Goal: Information Seeking & Learning: Learn about a topic

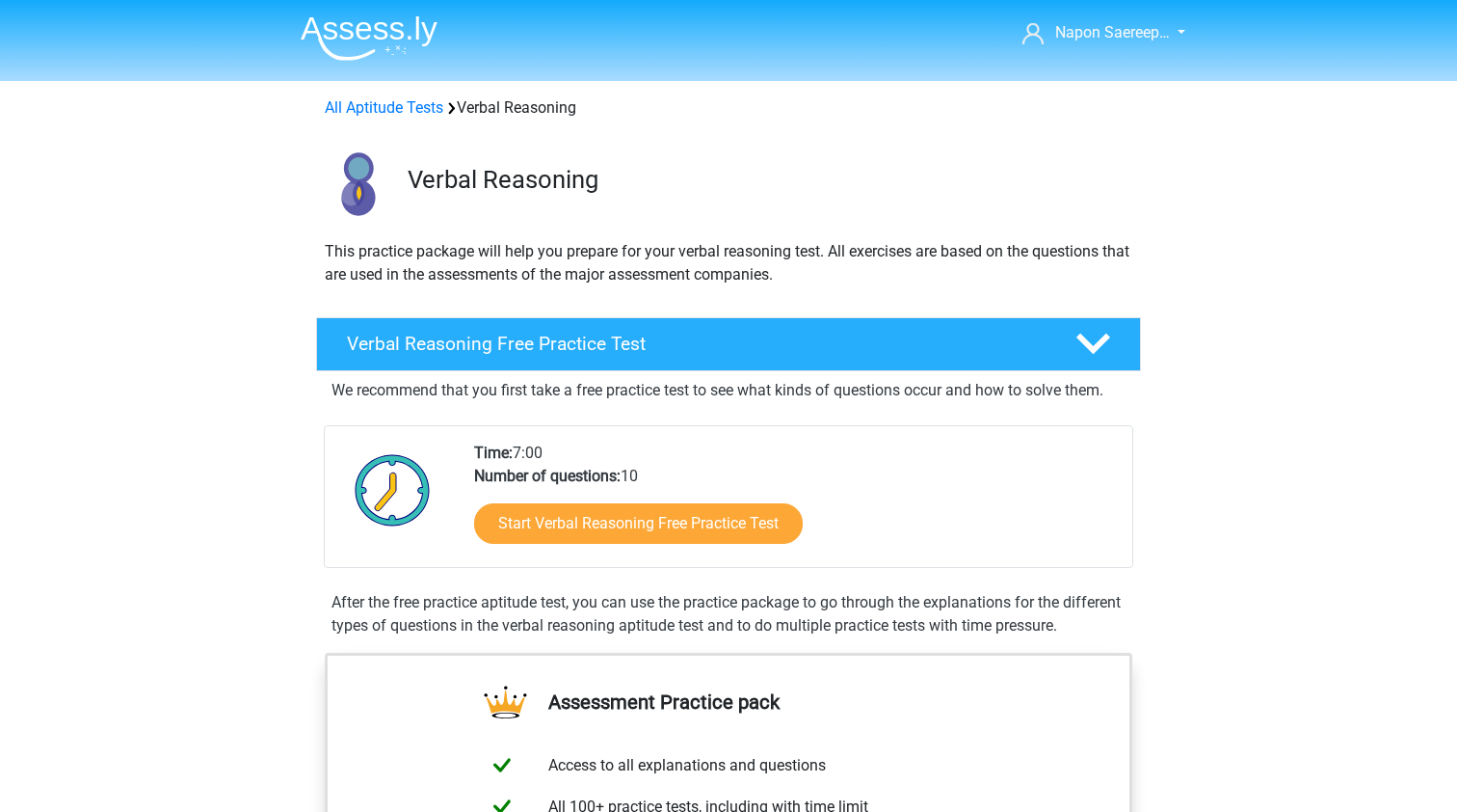
scroll to position [20, 0]
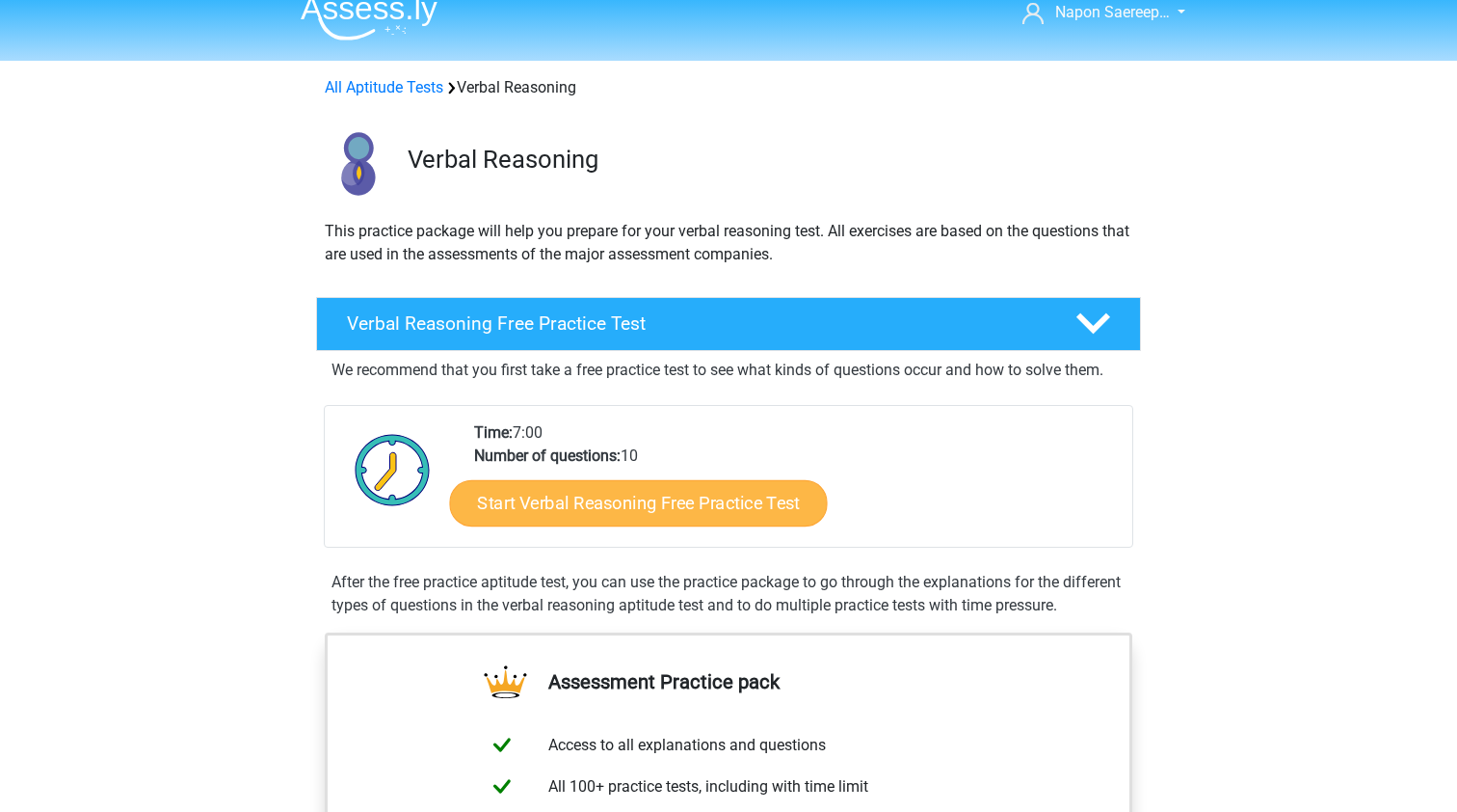
click at [704, 516] on link "Start Verbal Reasoning Free Practice Test" at bounding box center [639, 503] width 378 height 46
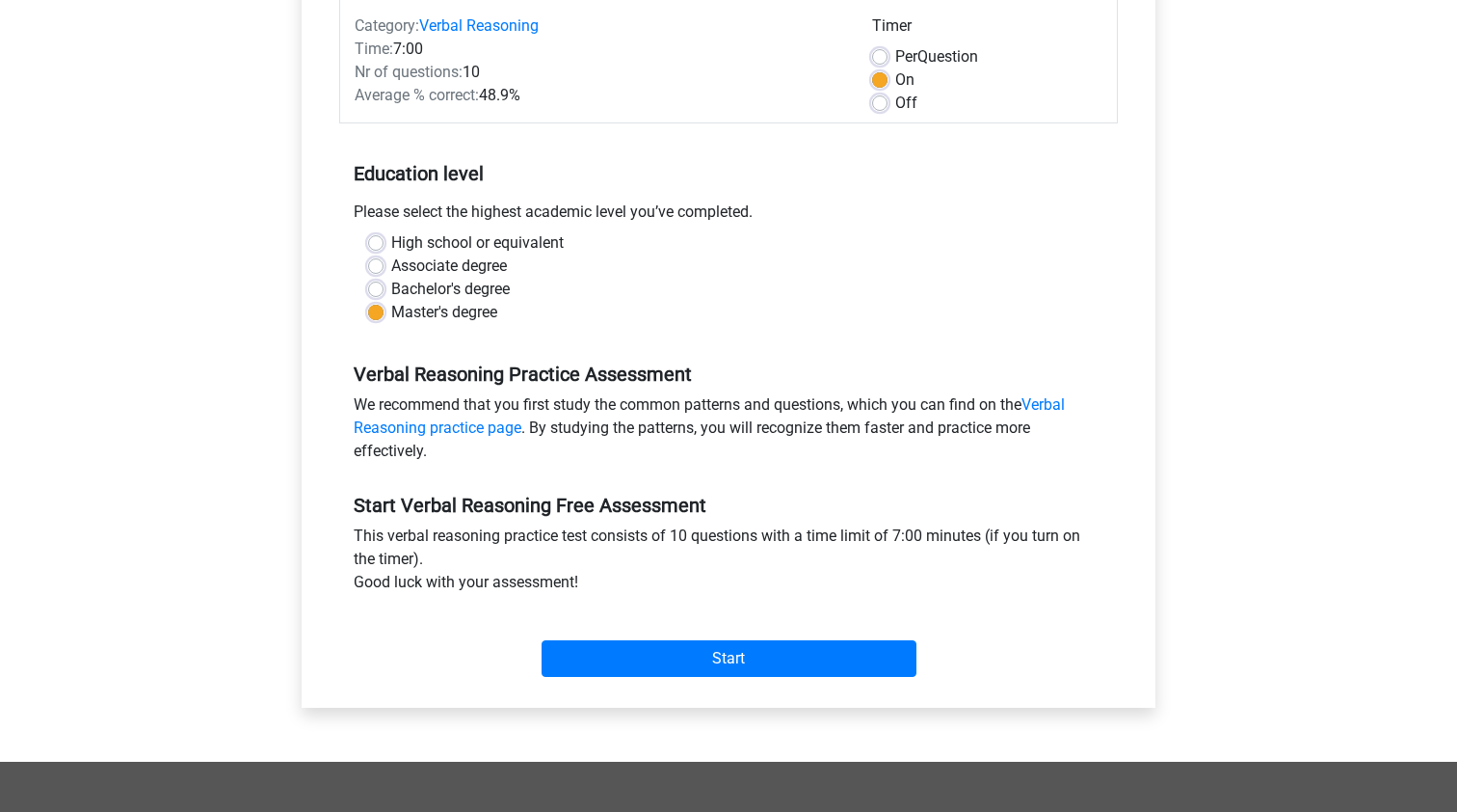
scroll to position [250, 0]
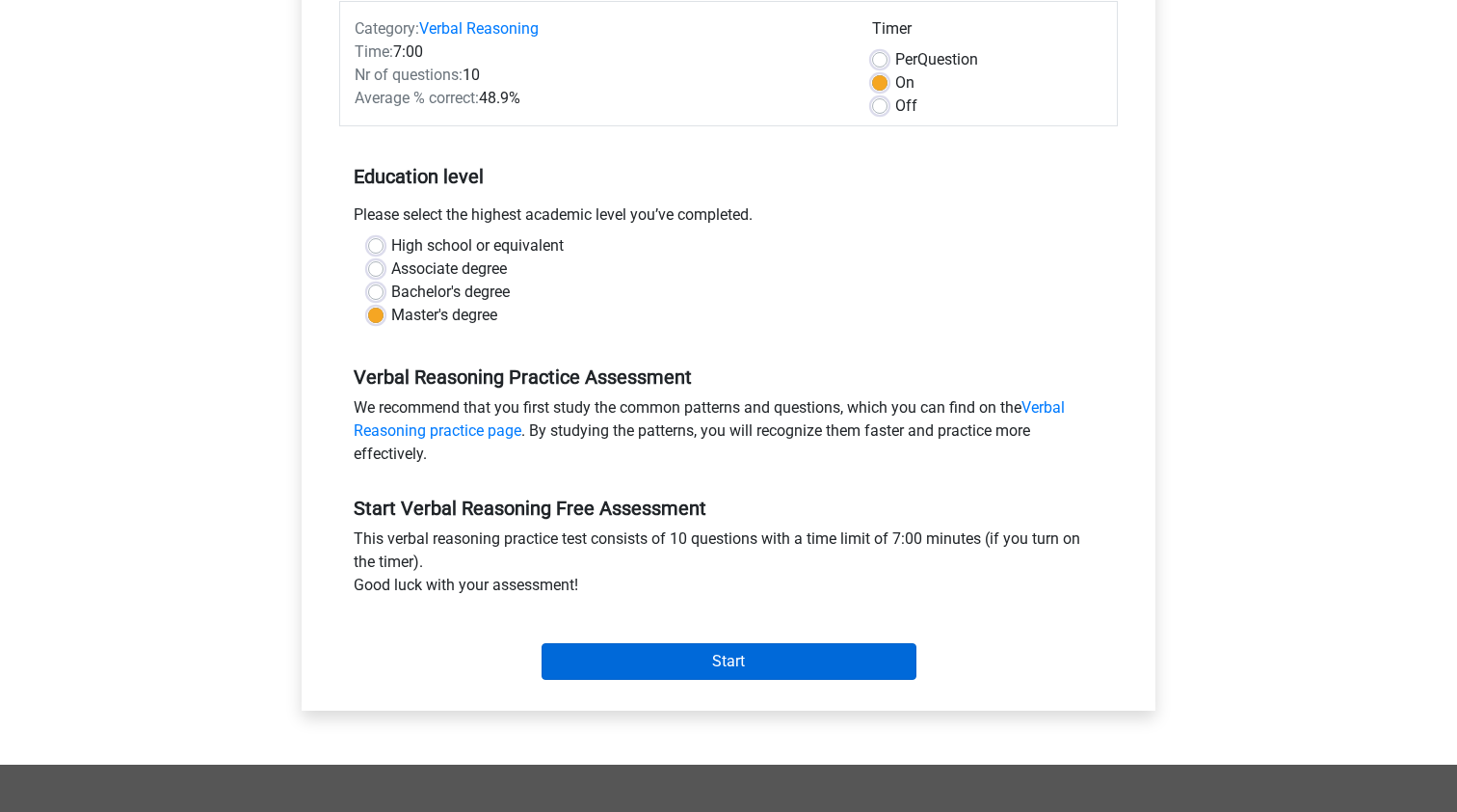
click at [784, 650] on input "Start" at bounding box center [729, 661] width 375 height 37
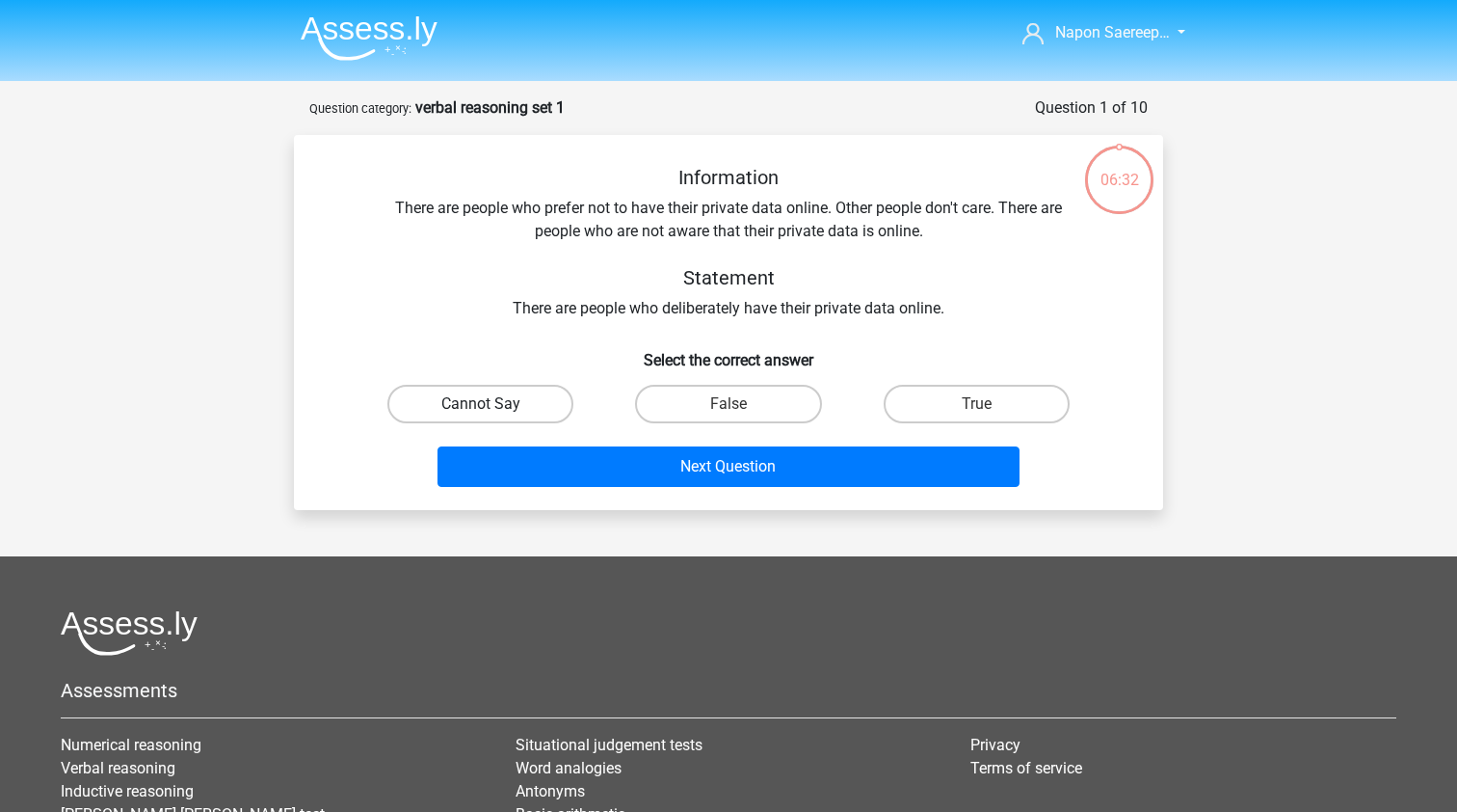
click at [532, 407] on label "Cannot Say" at bounding box center [481, 404] width 186 height 39
click at [494, 407] on input "Cannot Say" at bounding box center [487, 410] width 13 height 13
radio input "true"
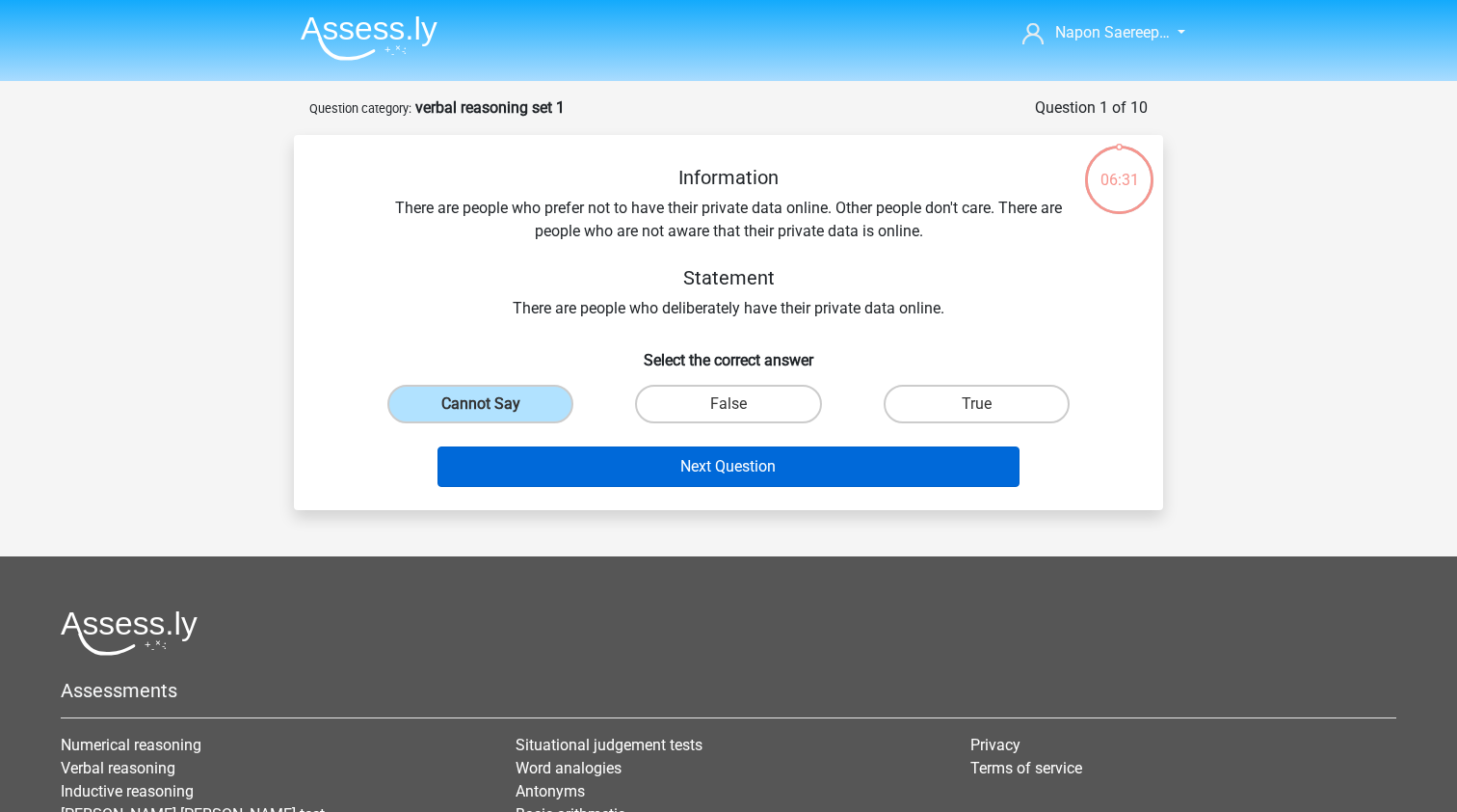
click at [626, 466] on button "Next Question" at bounding box center [729, 466] width 583 height 40
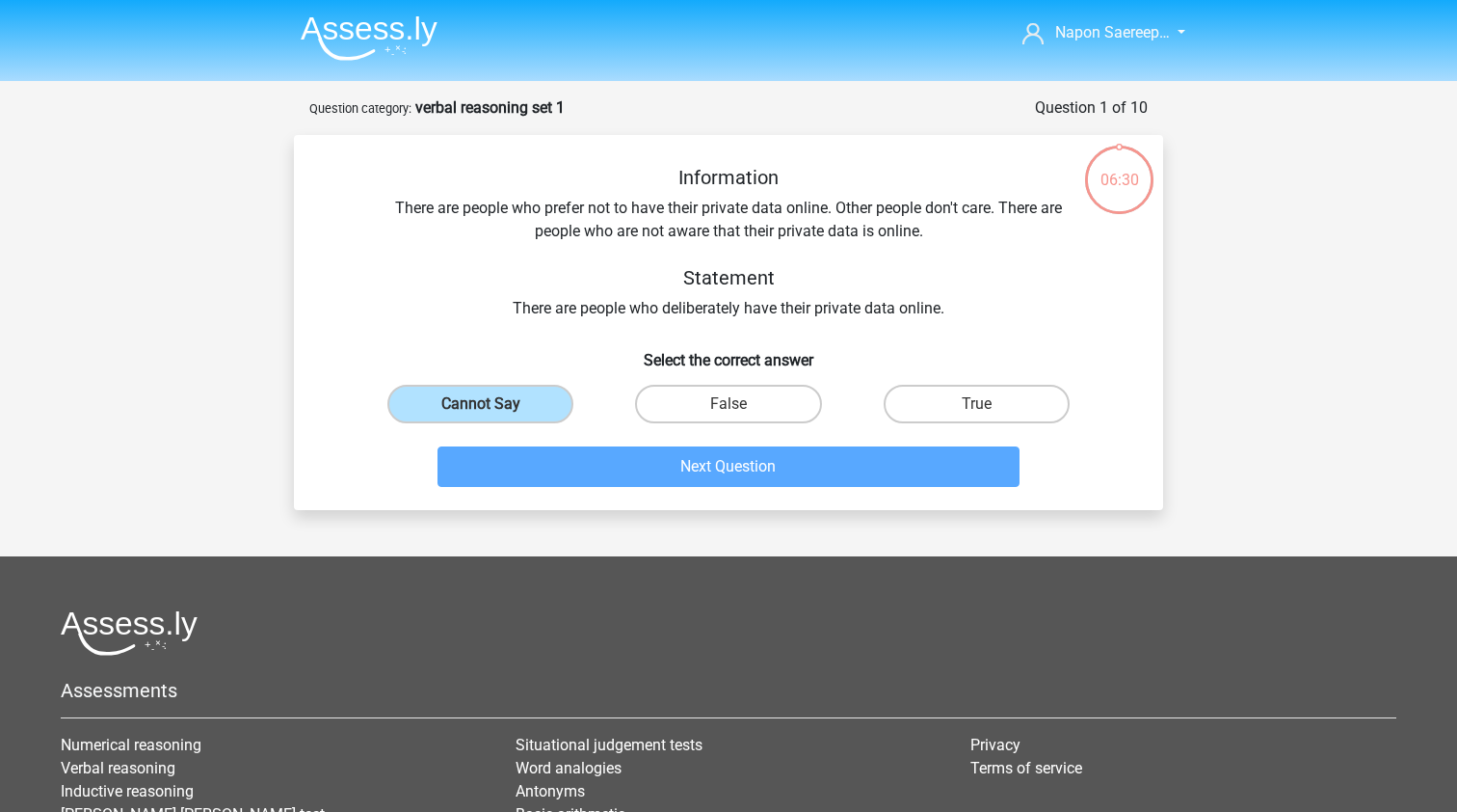
scroll to position [96, 0]
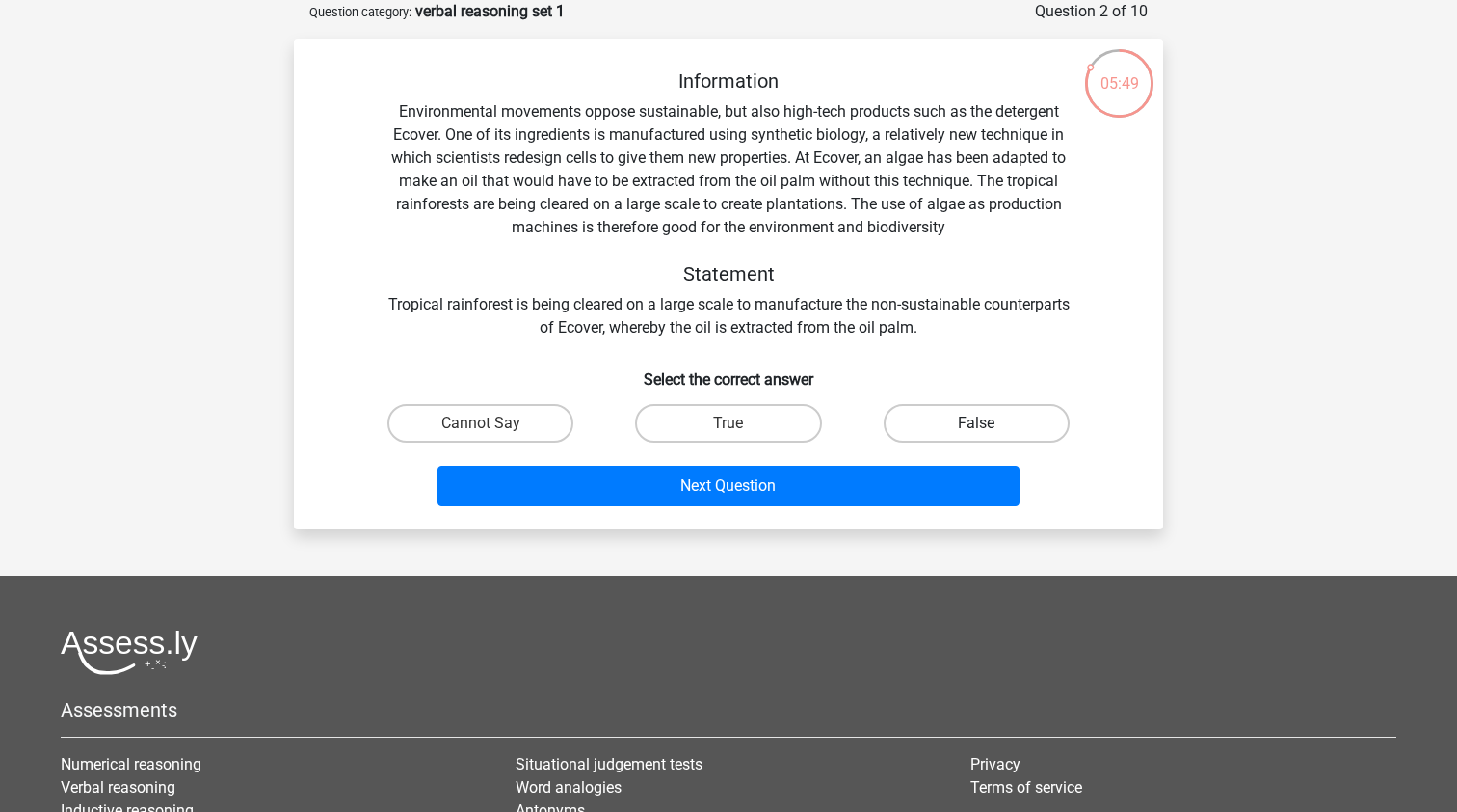
click at [1007, 406] on label "False" at bounding box center [977, 423] width 186 height 39
click at [989, 423] on input "False" at bounding box center [982, 429] width 13 height 13
radio input "true"
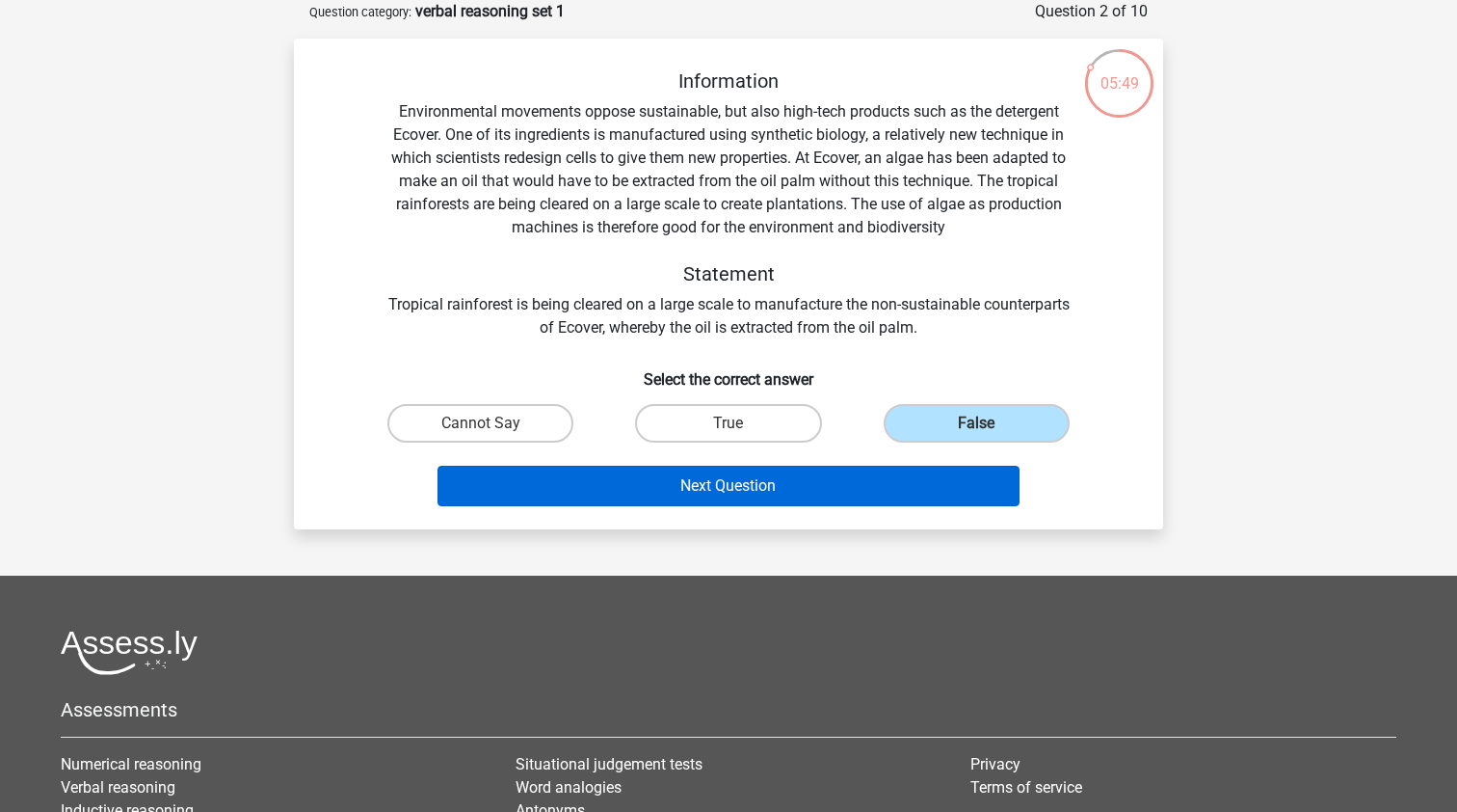
click at [900, 486] on button "Next Question" at bounding box center [729, 486] width 583 height 40
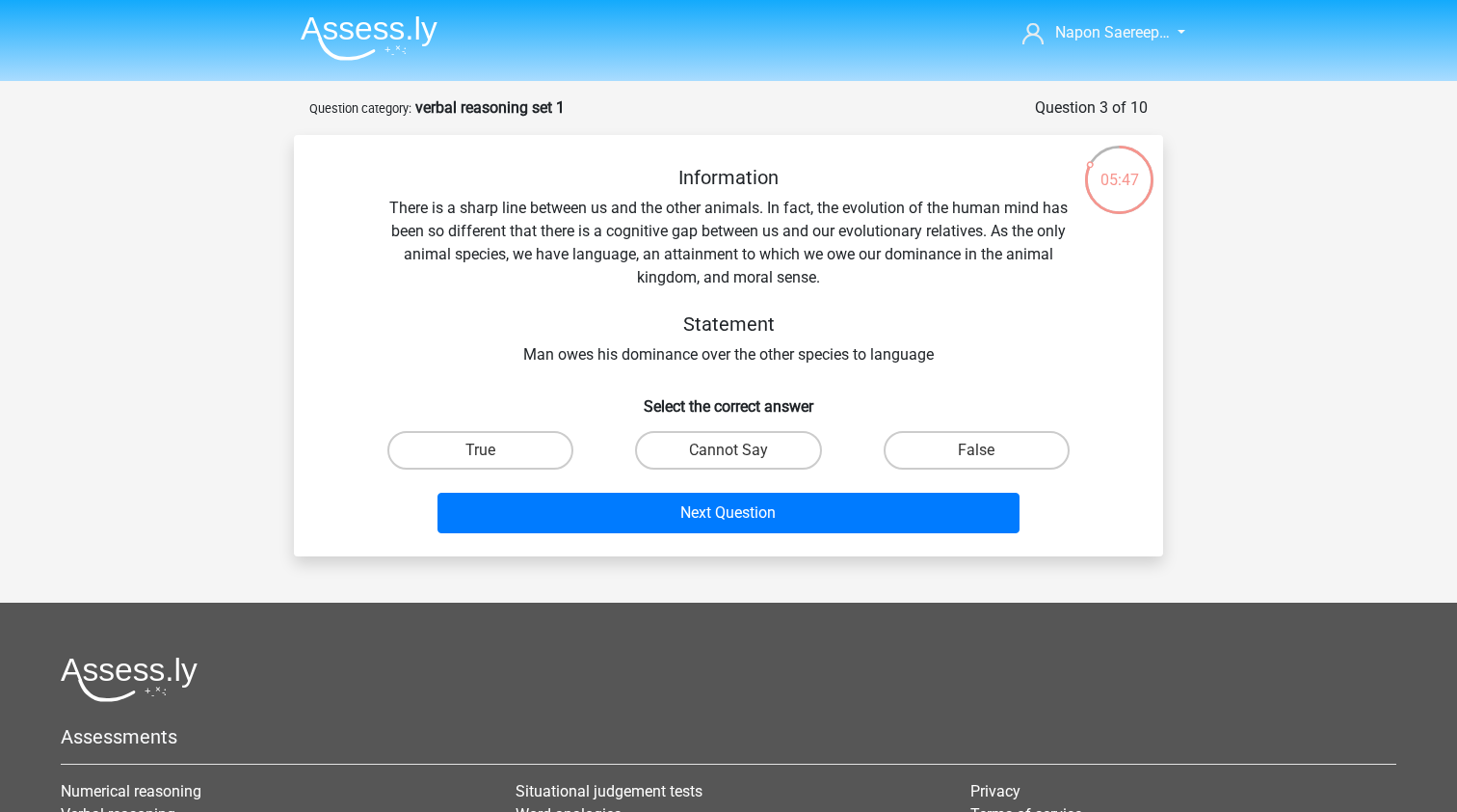
scroll to position [0, 0]
click at [496, 441] on label "True" at bounding box center [481, 450] width 186 height 39
click at [494, 450] on input "True" at bounding box center [487, 456] width 13 height 13
radio input "true"
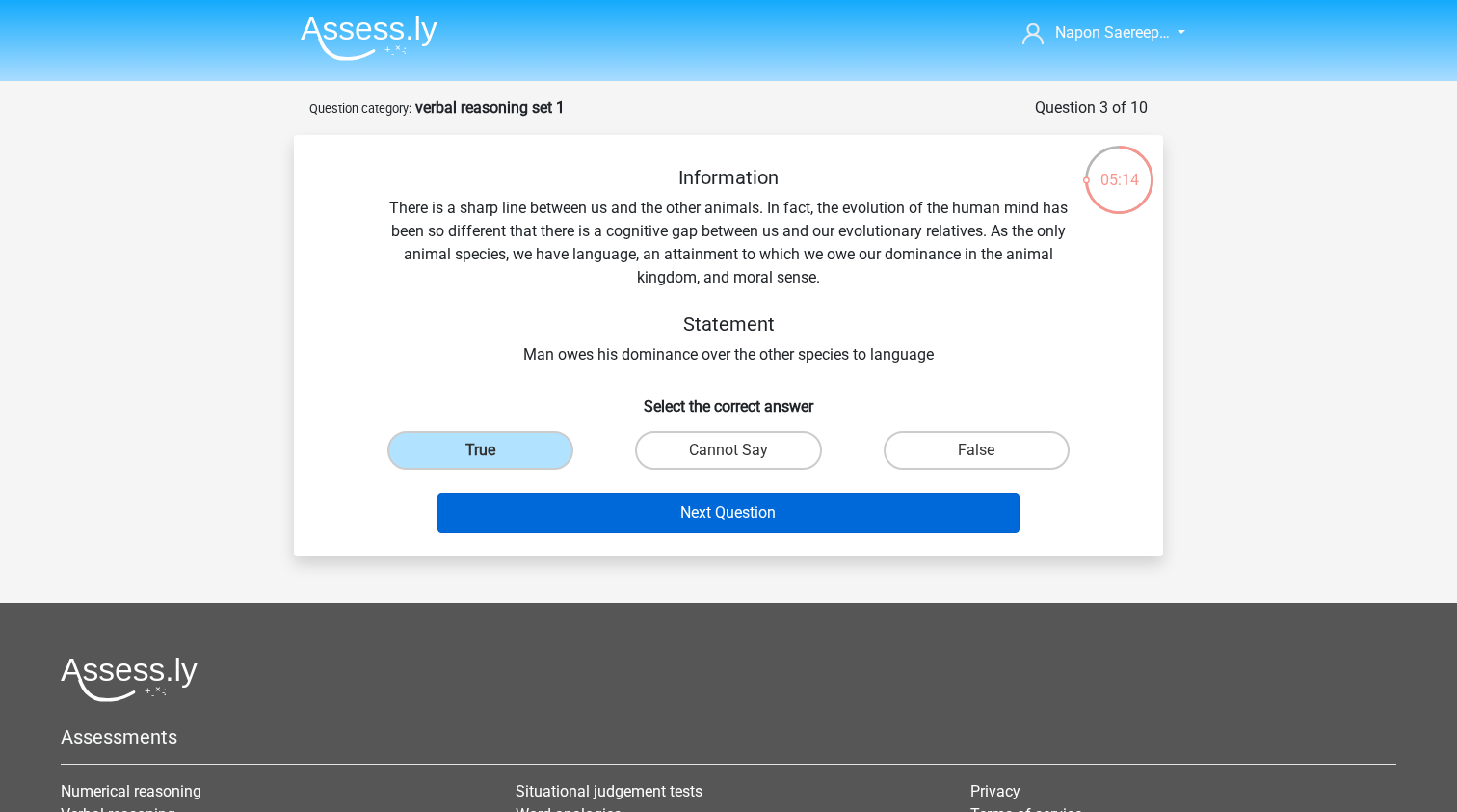
click at [645, 525] on button "Next Question" at bounding box center [729, 513] width 583 height 40
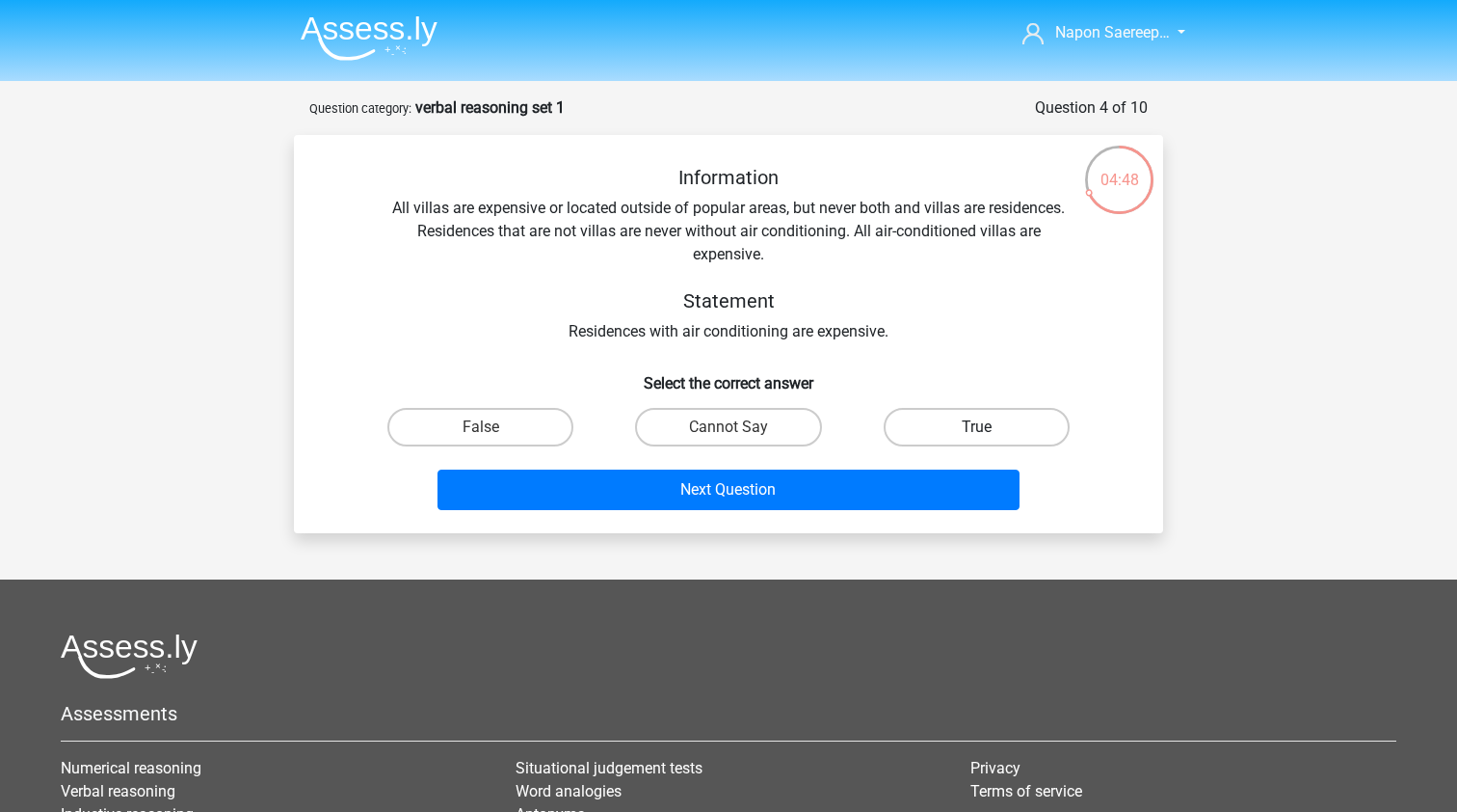
click at [1033, 417] on label "True" at bounding box center [977, 427] width 186 height 39
click at [989, 427] on input "True" at bounding box center [982, 433] width 13 height 13
radio input "true"
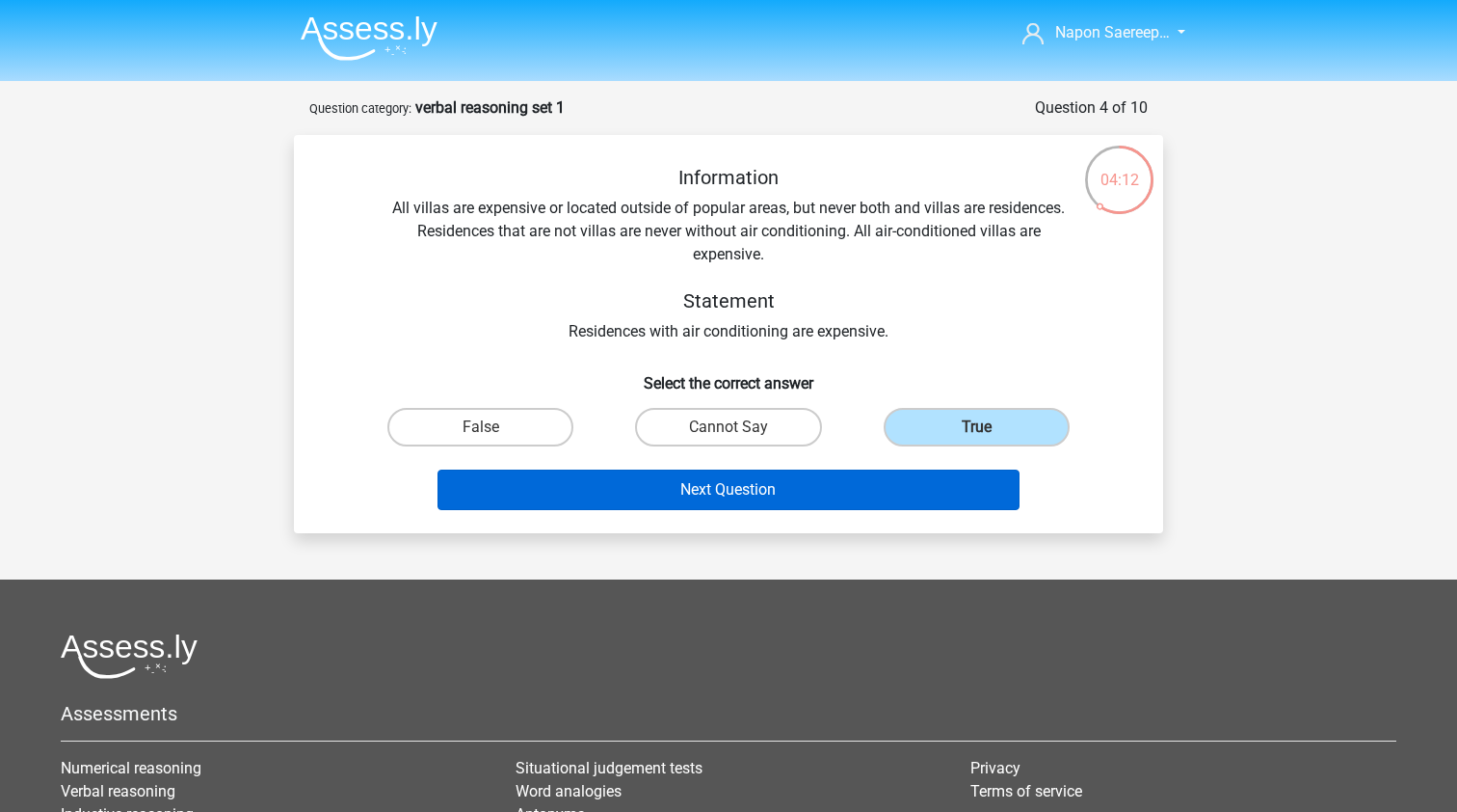
click at [909, 494] on button "Next Question" at bounding box center [729, 489] width 583 height 40
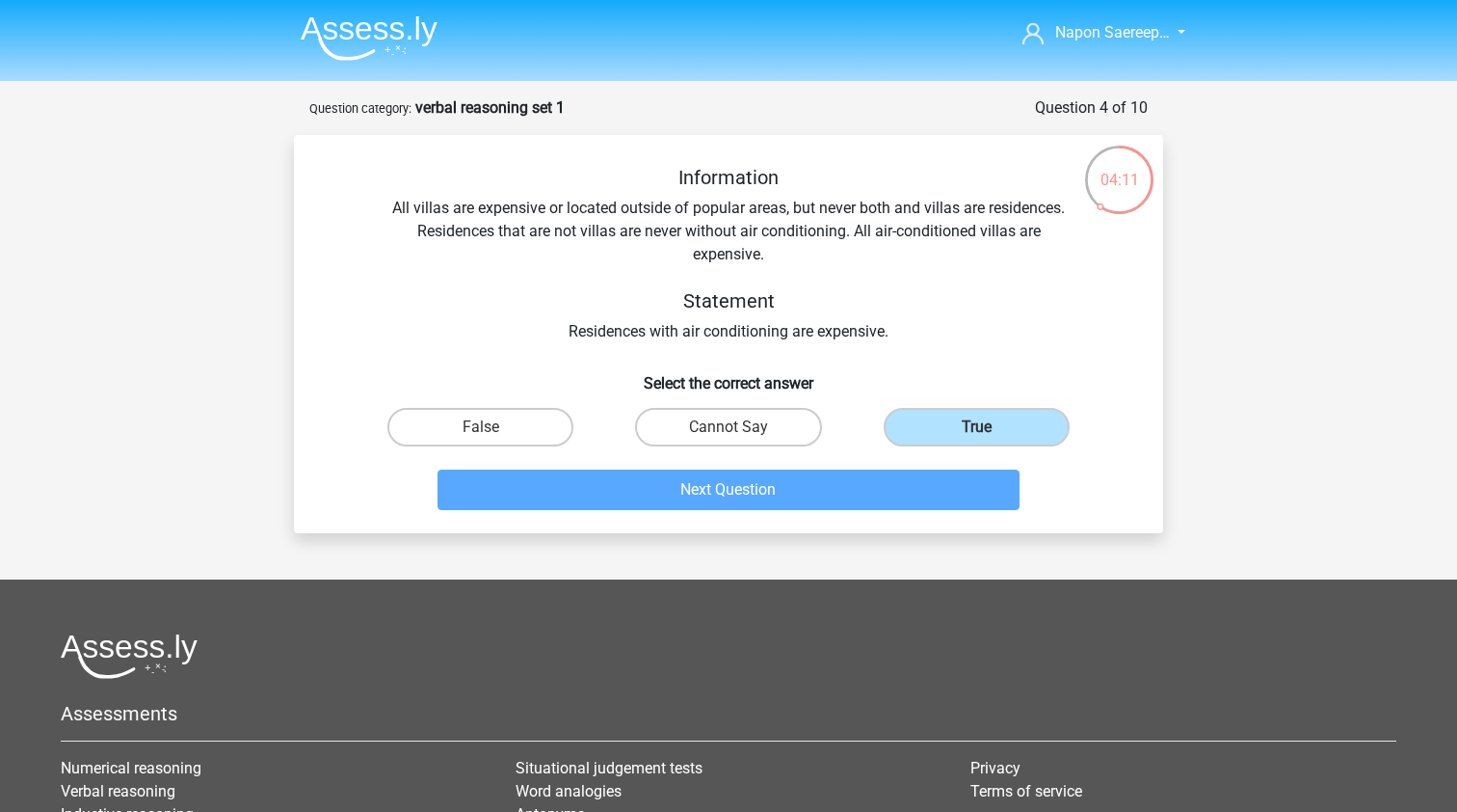
scroll to position [96, 0]
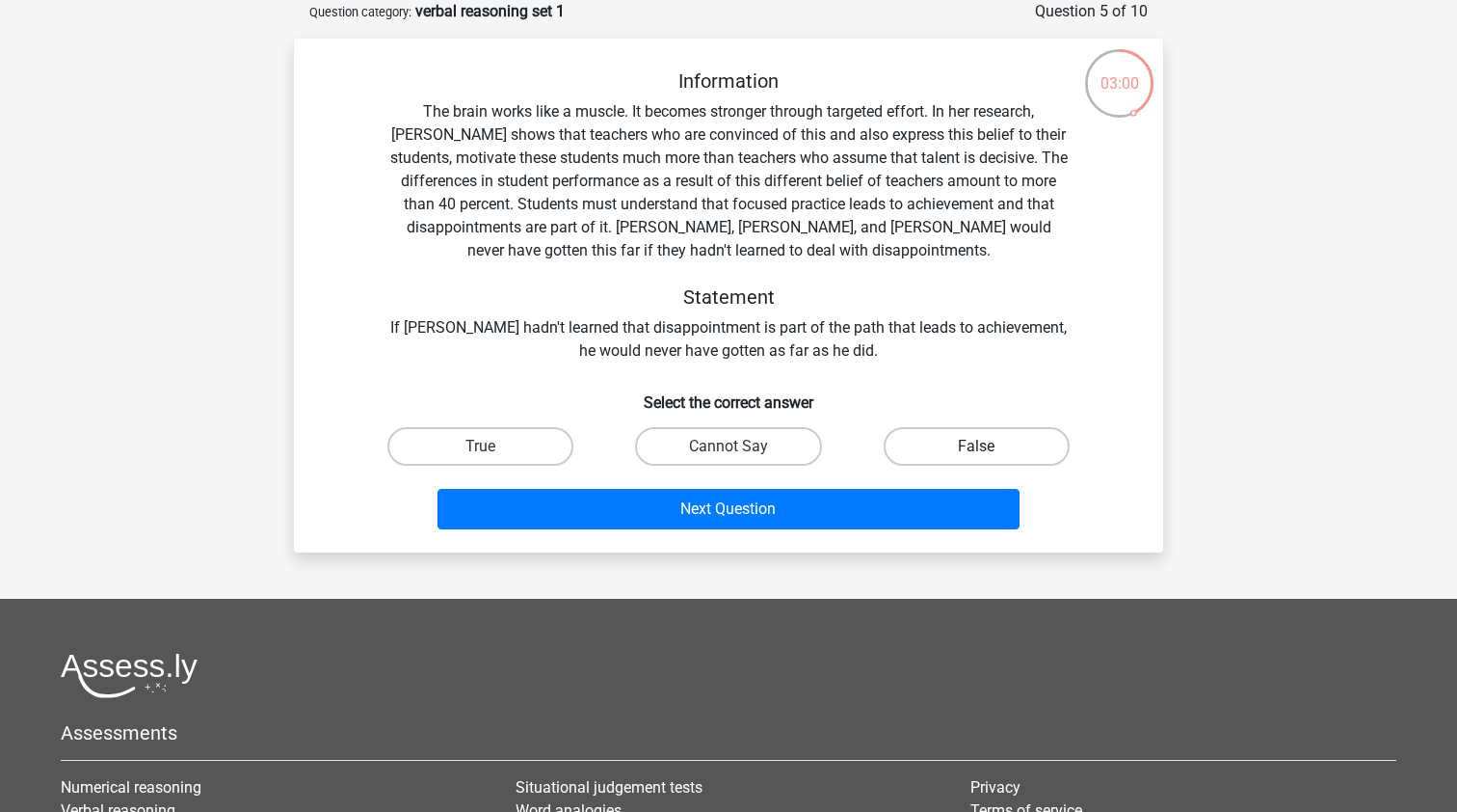
click at [960, 459] on label "False" at bounding box center [977, 446] width 186 height 39
click at [976, 459] on input "False" at bounding box center [982, 452] width 13 height 13
radio input "true"
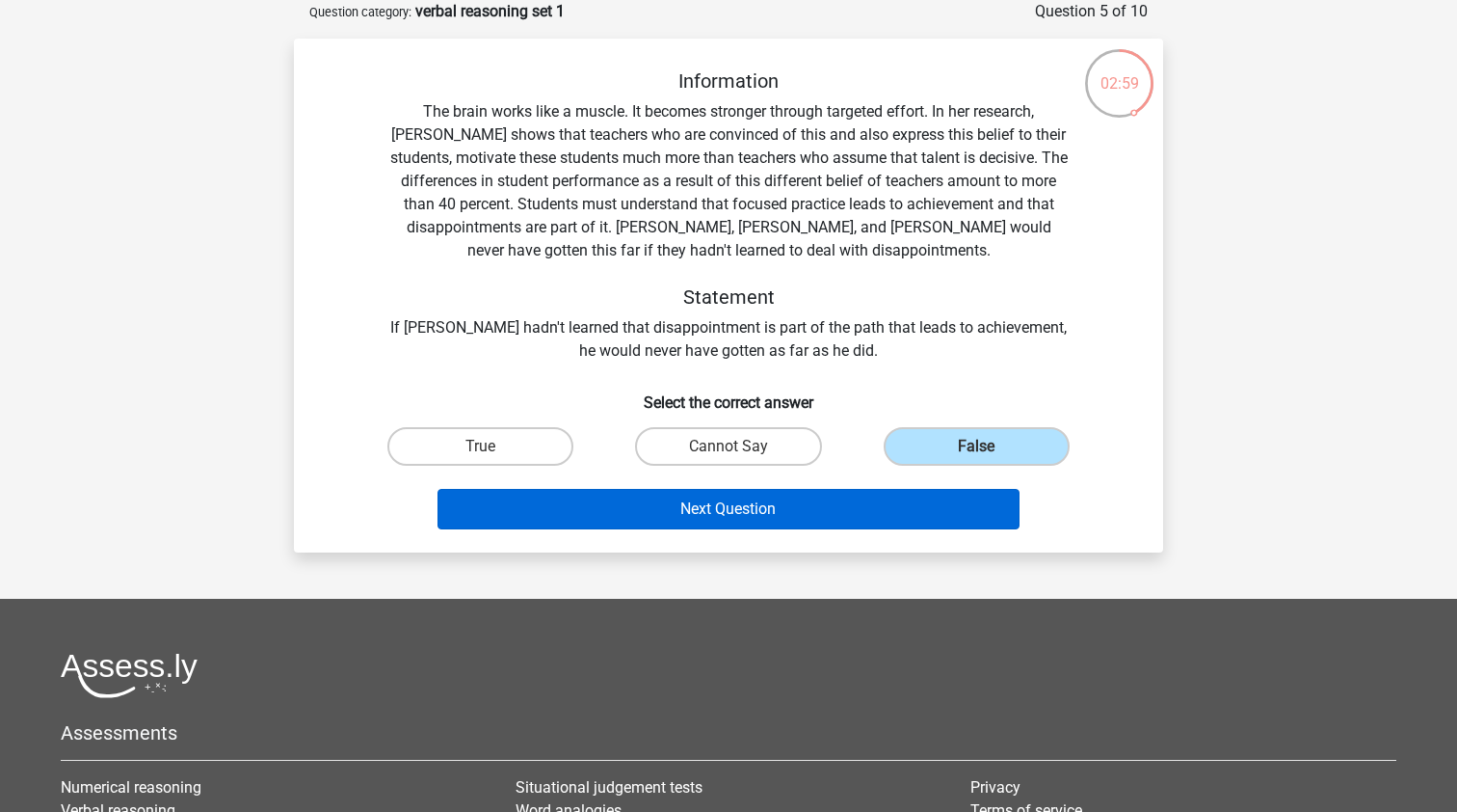
click at [915, 519] on button "Next Question" at bounding box center [729, 509] width 583 height 40
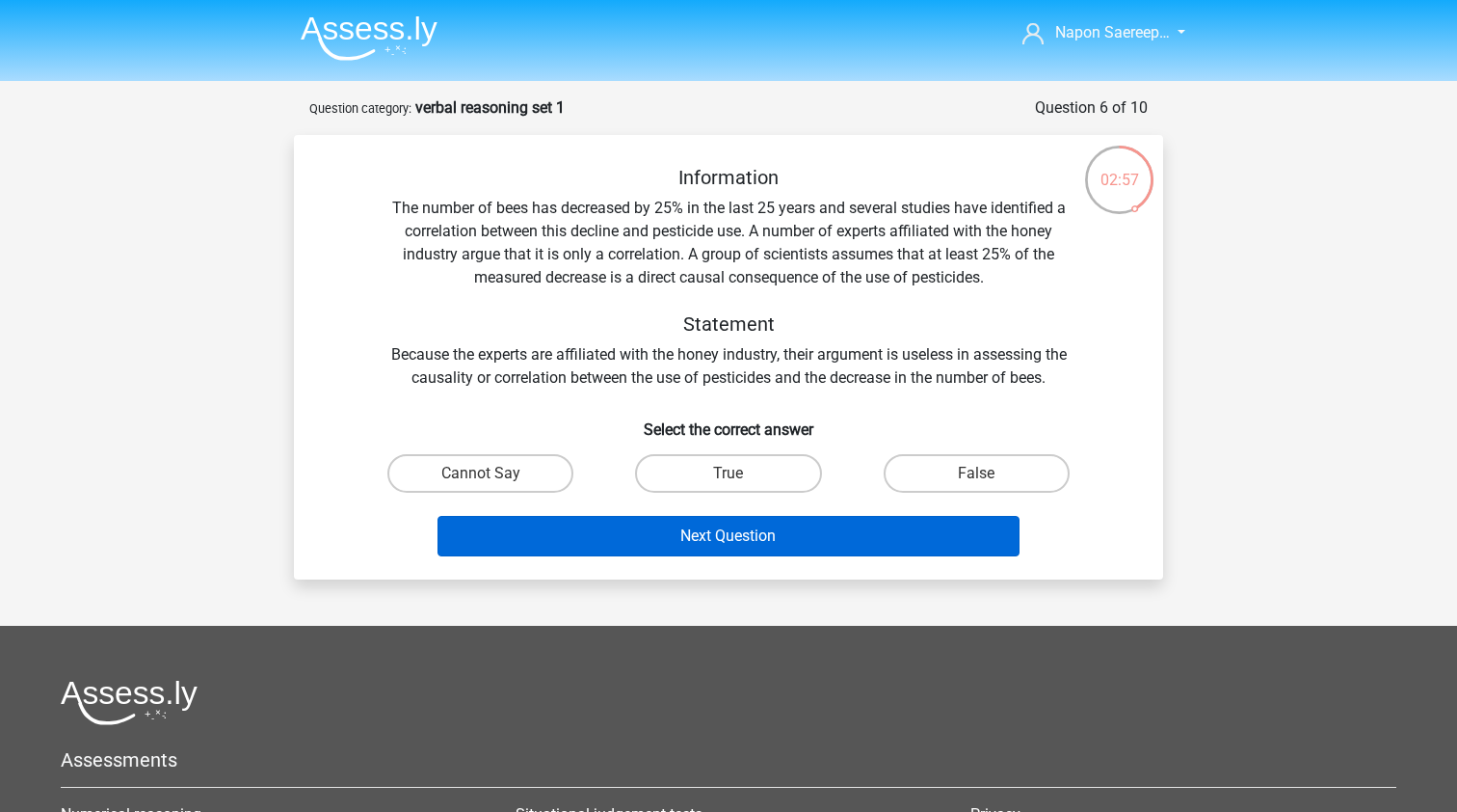
scroll to position [0, 0]
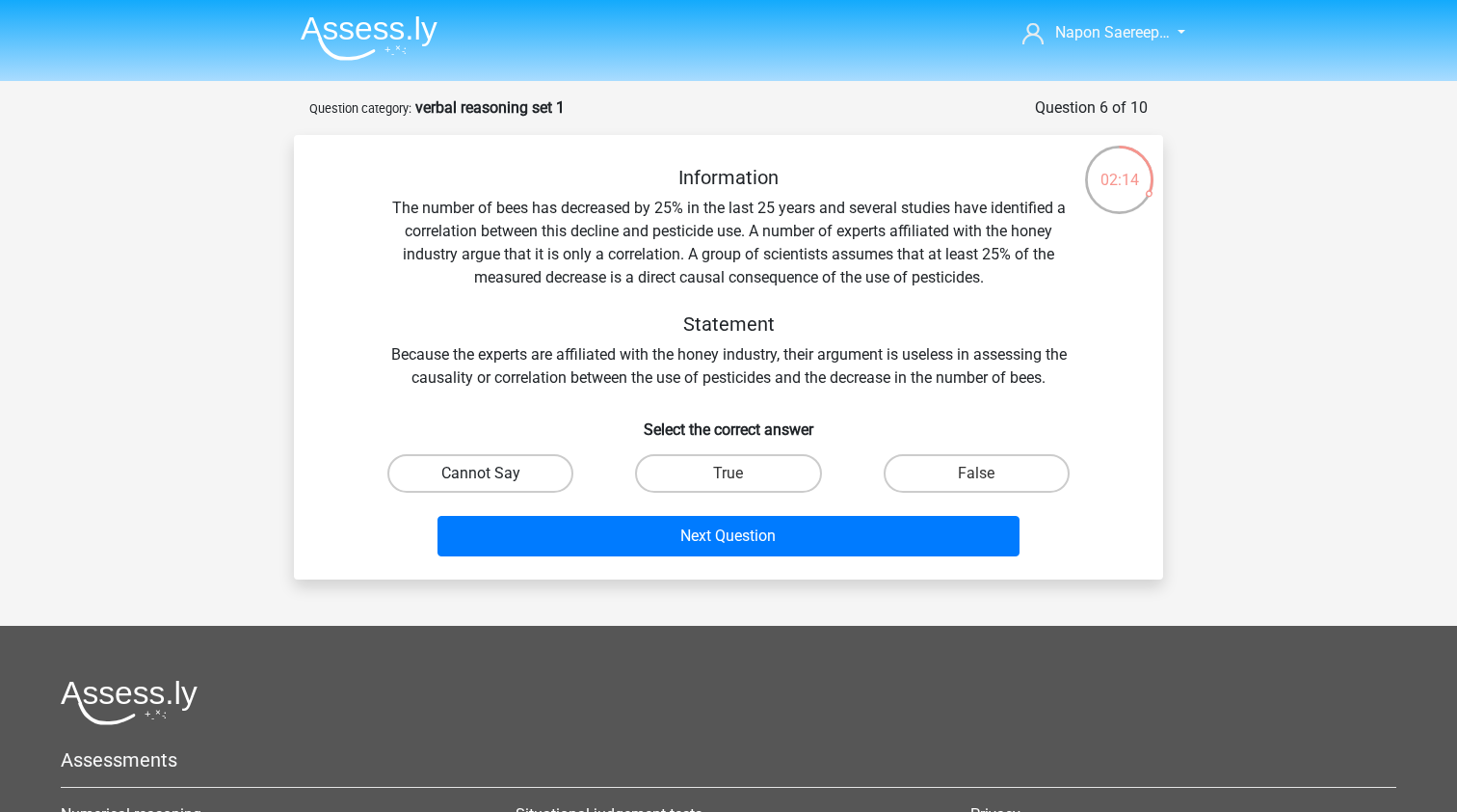
click at [544, 470] on label "Cannot Say" at bounding box center [481, 473] width 186 height 39
click at [494, 473] on input "Cannot Say" at bounding box center [487, 479] width 13 height 13
radio input "true"
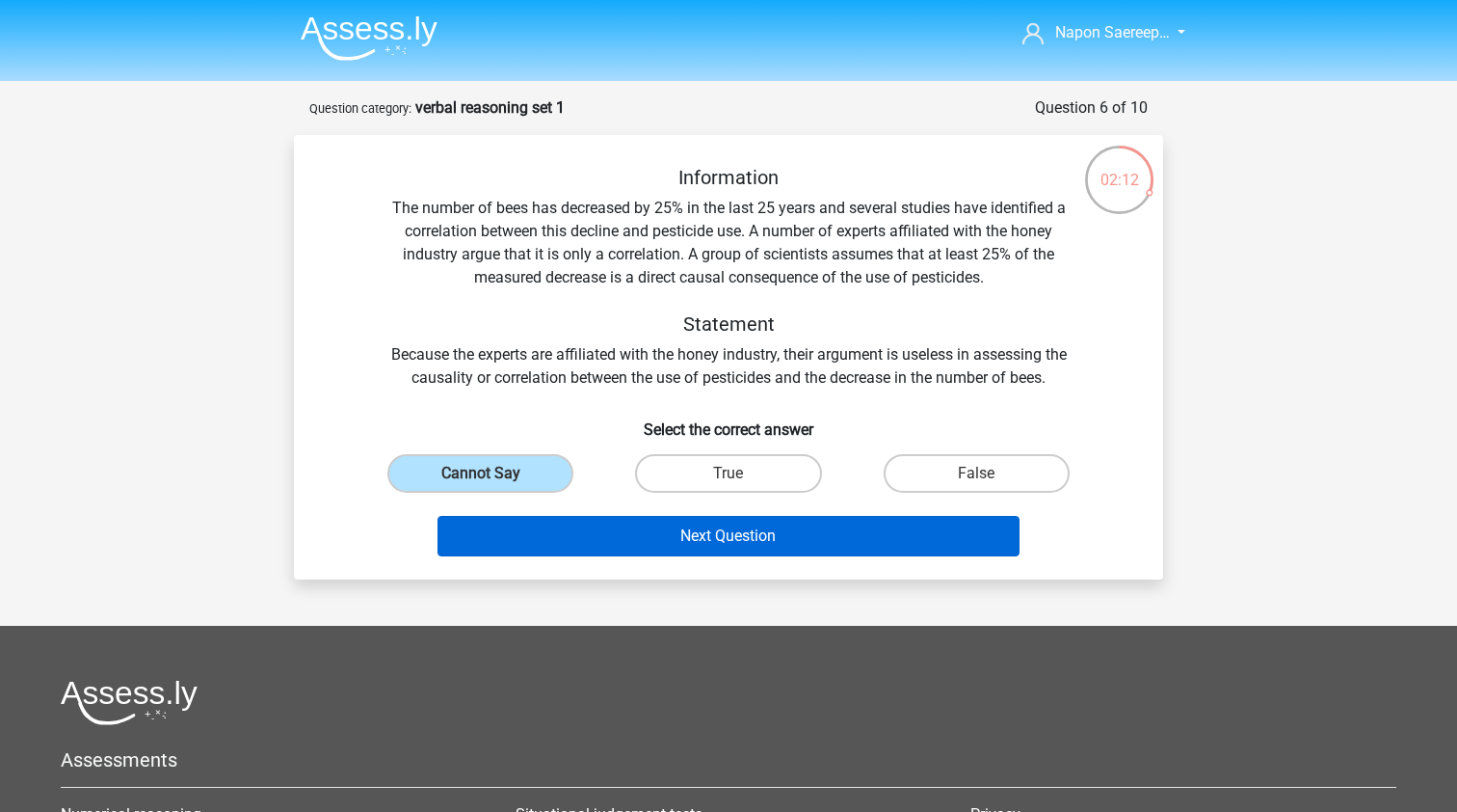
click at [807, 541] on button "Next Question" at bounding box center [729, 536] width 583 height 40
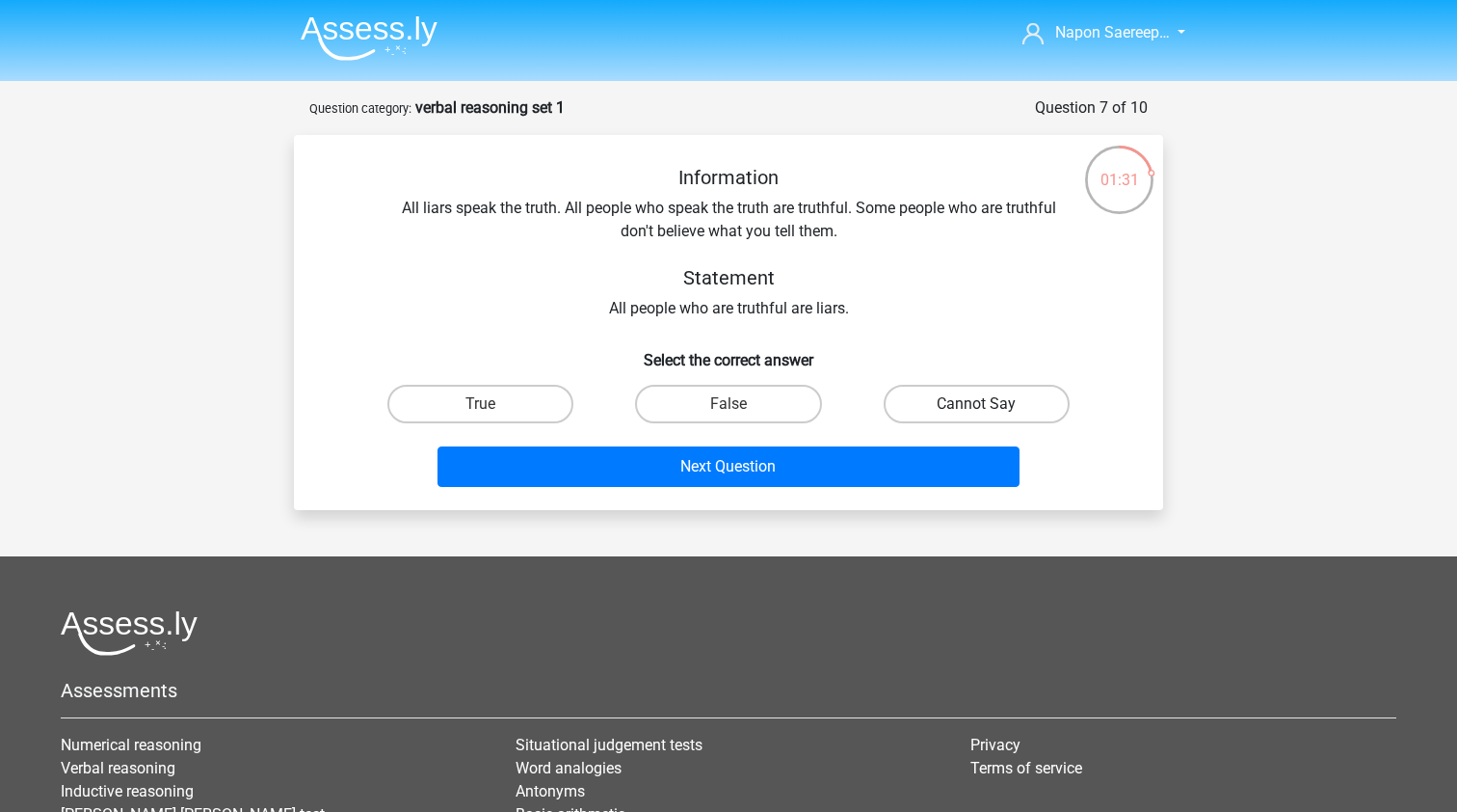
click at [957, 412] on label "Cannot Say" at bounding box center [977, 404] width 186 height 39
click at [976, 412] on input "Cannot Say" at bounding box center [982, 410] width 13 height 13
radio input "true"
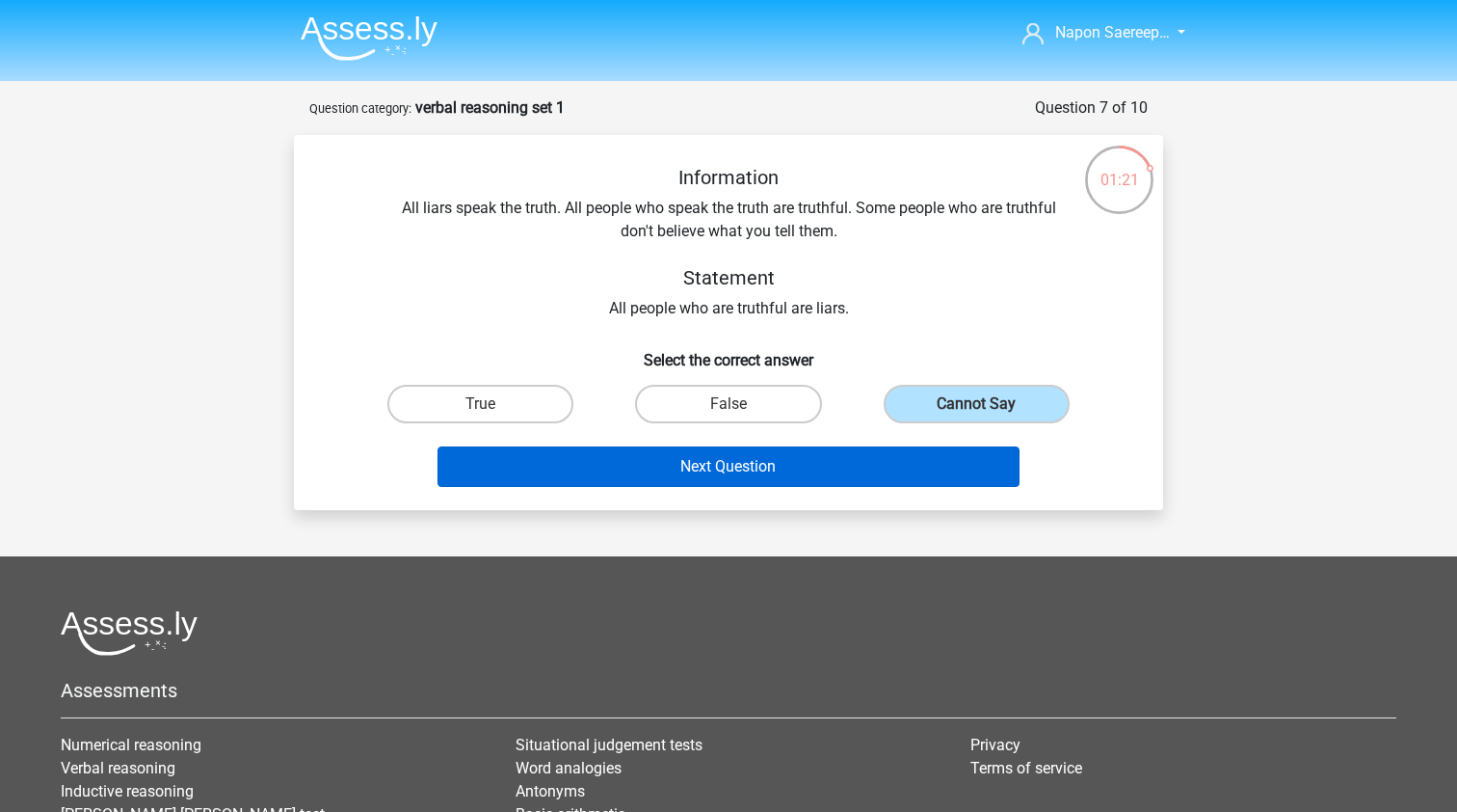
click at [909, 475] on button "Next Question" at bounding box center [729, 466] width 583 height 40
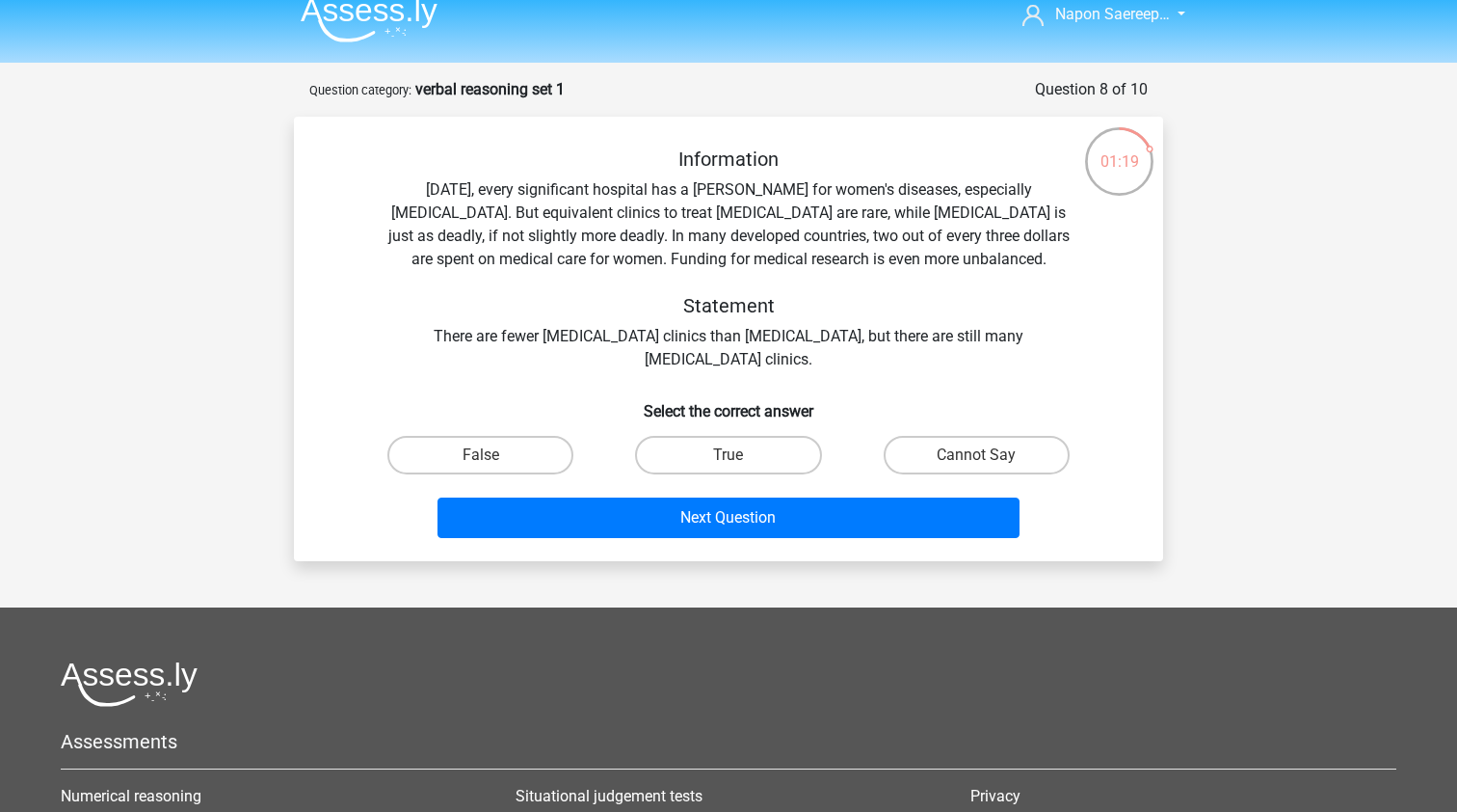
scroll to position [14, 0]
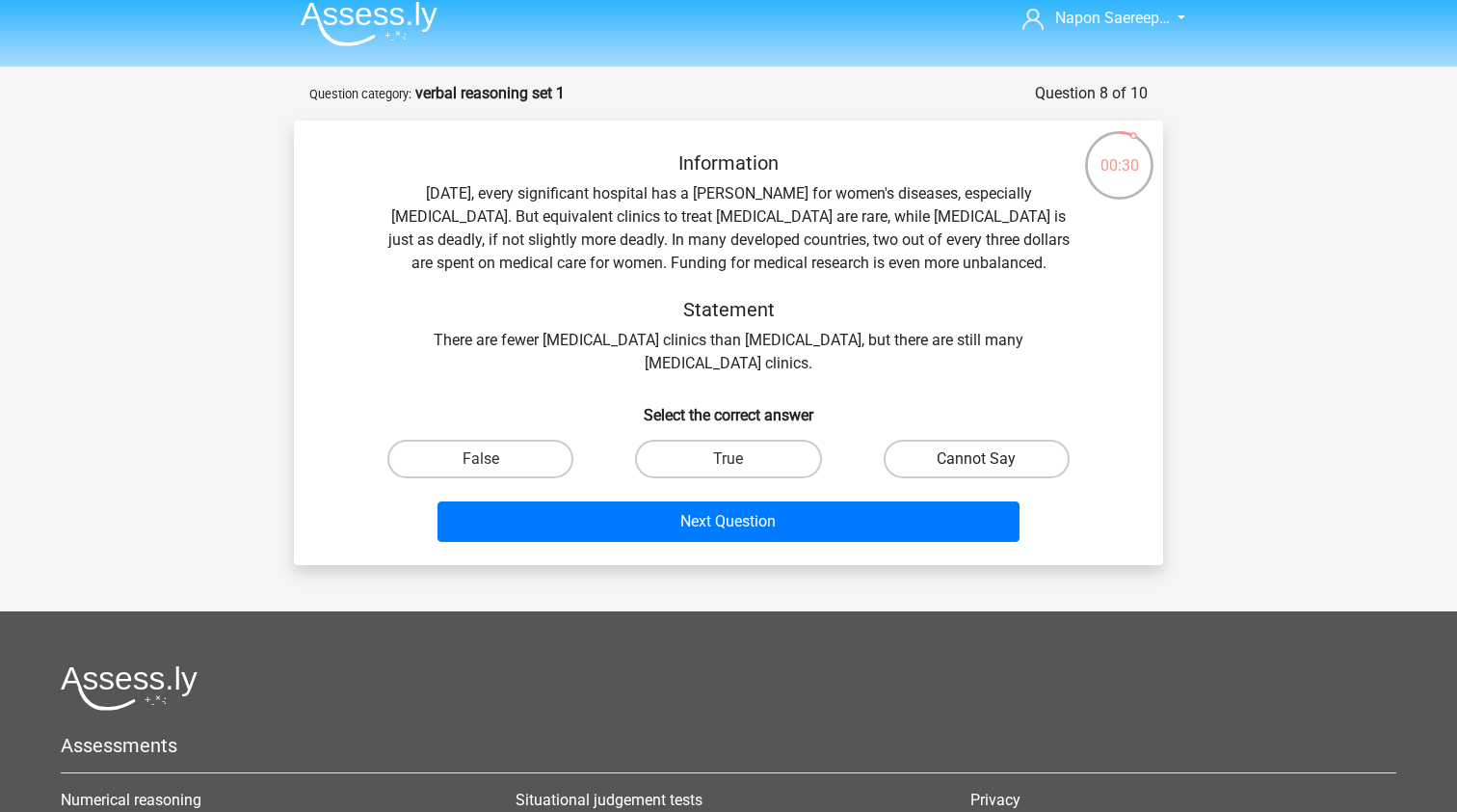
click at [962, 458] on label "Cannot Say" at bounding box center [977, 459] width 186 height 39
click at [976, 459] on input "Cannot Say" at bounding box center [982, 465] width 13 height 13
radio input "true"
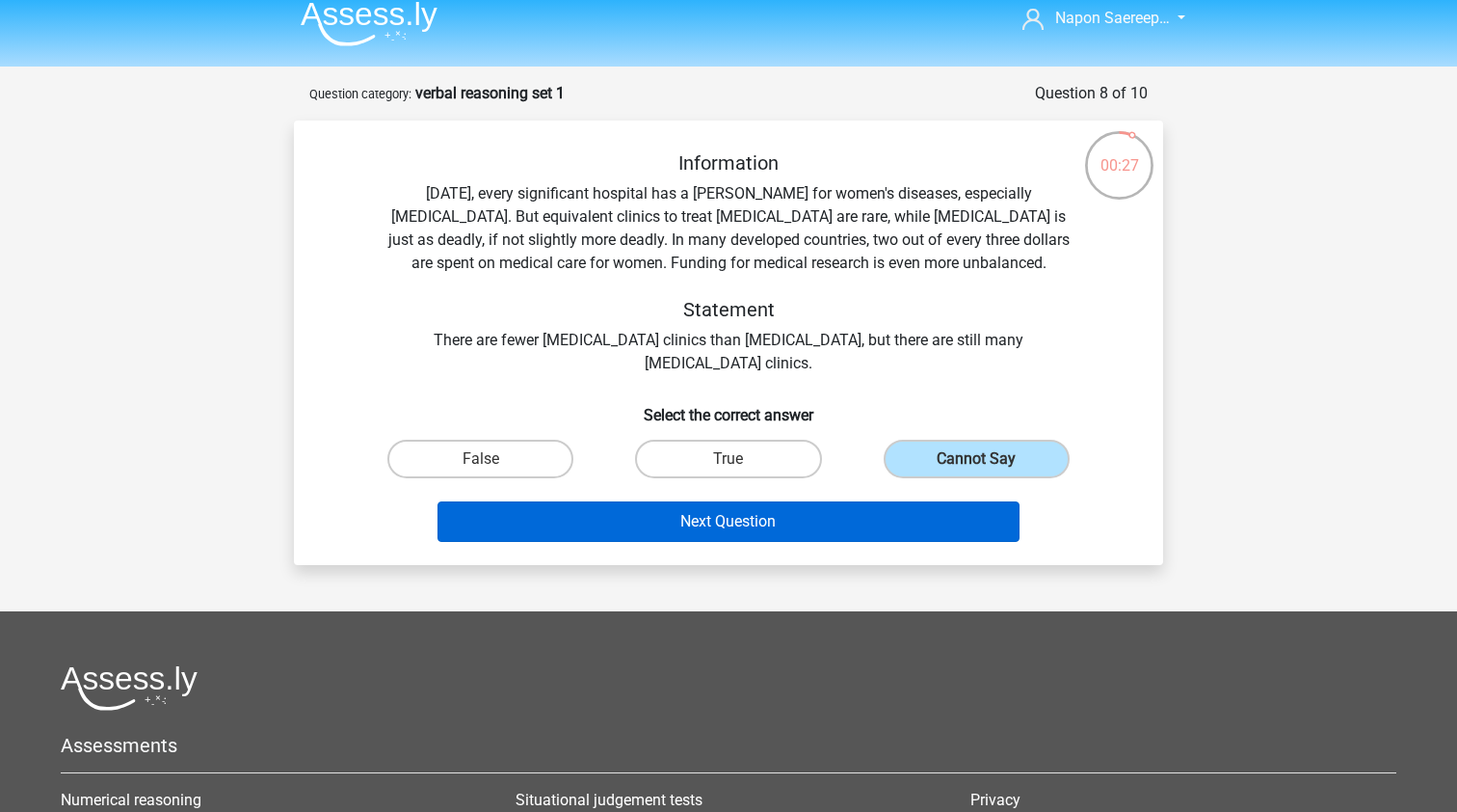
click at [888, 526] on button "Next Question" at bounding box center [729, 521] width 583 height 40
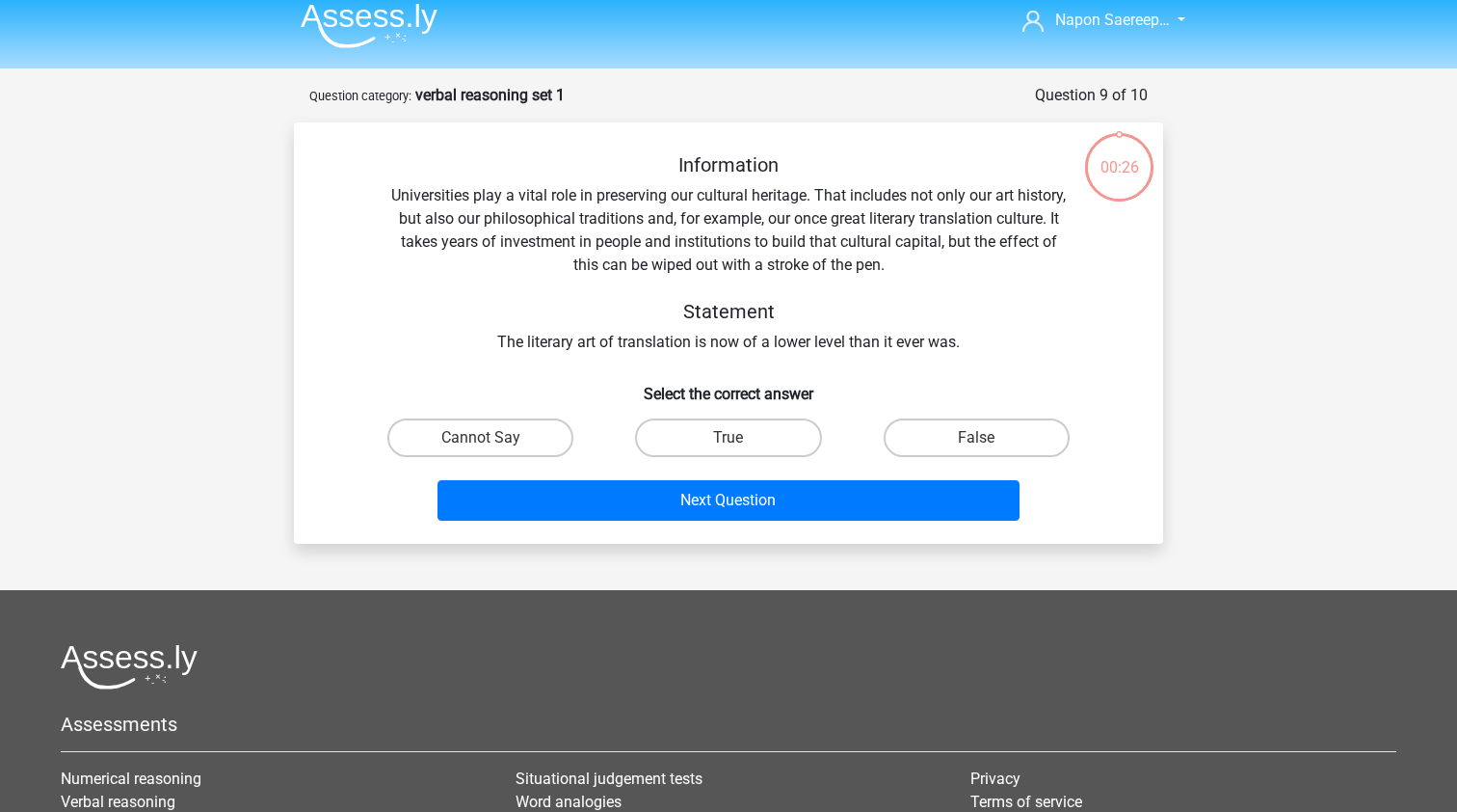
scroll to position [6, 0]
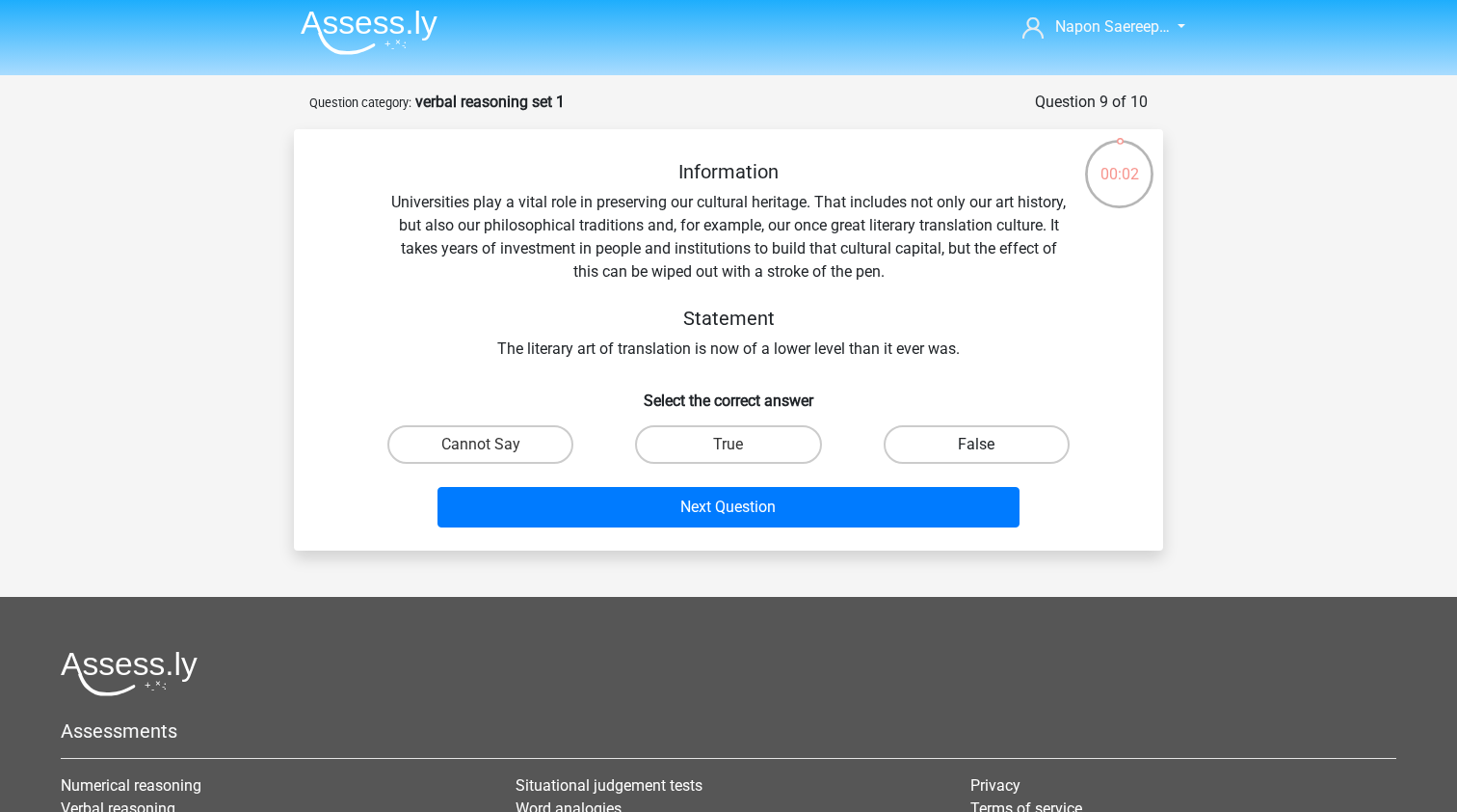
click at [972, 455] on label "False" at bounding box center [977, 444] width 186 height 39
click at [976, 455] on input "False" at bounding box center [982, 450] width 13 height 13
radio input "true"
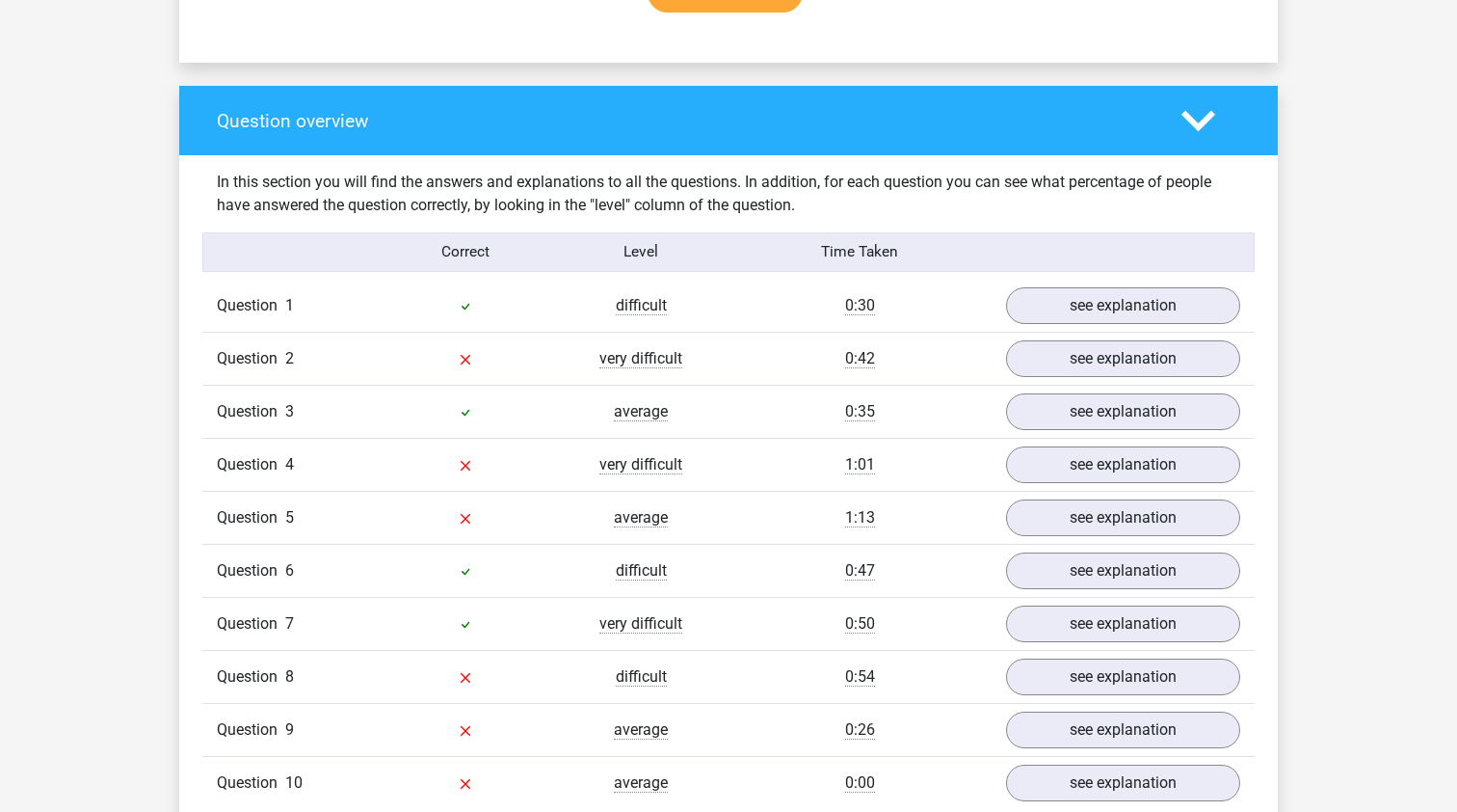
scroll to position [1558, 0]
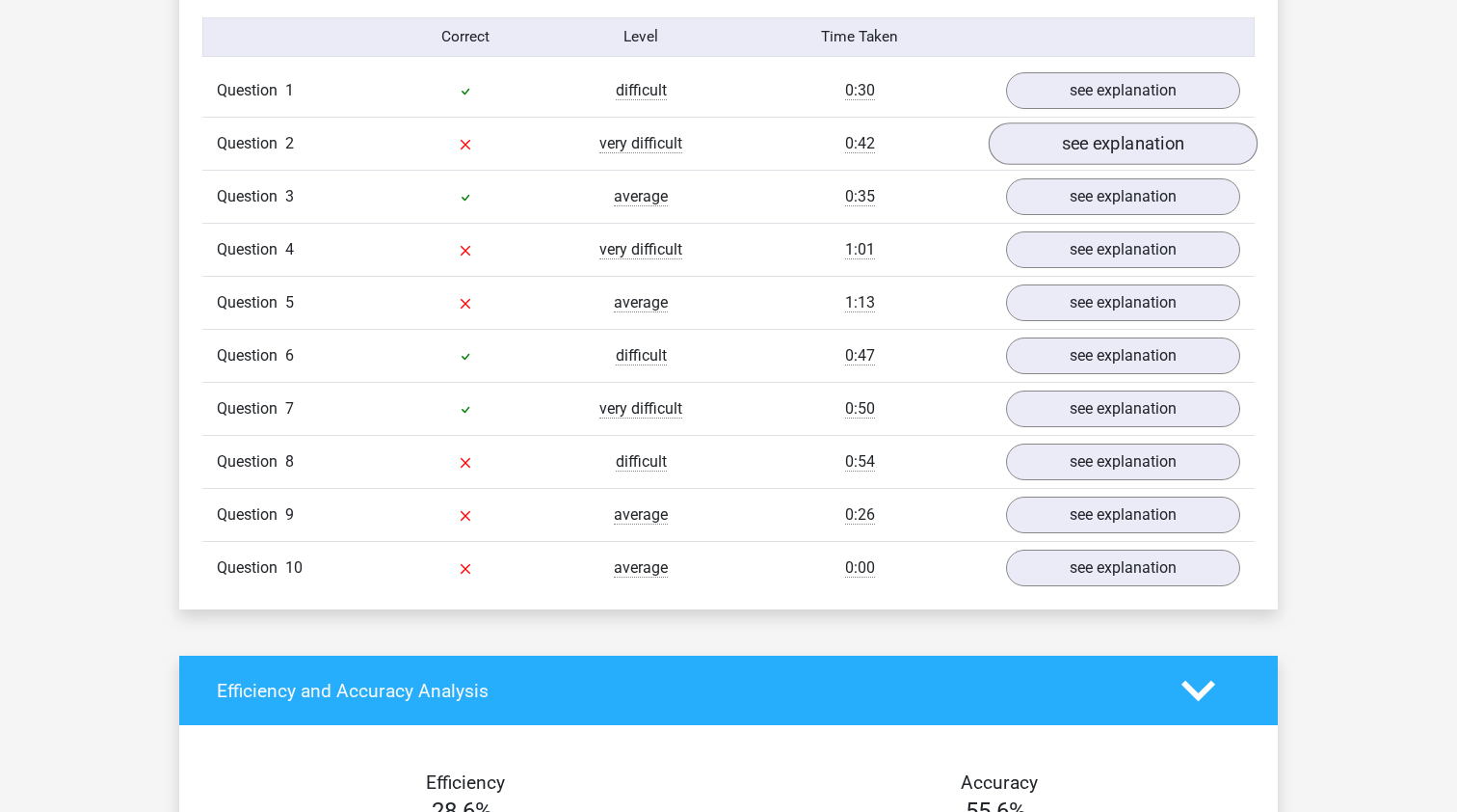
click at [1154, 154] on link "see explanation" at bounding box center [1123, 143] width 269 height 42
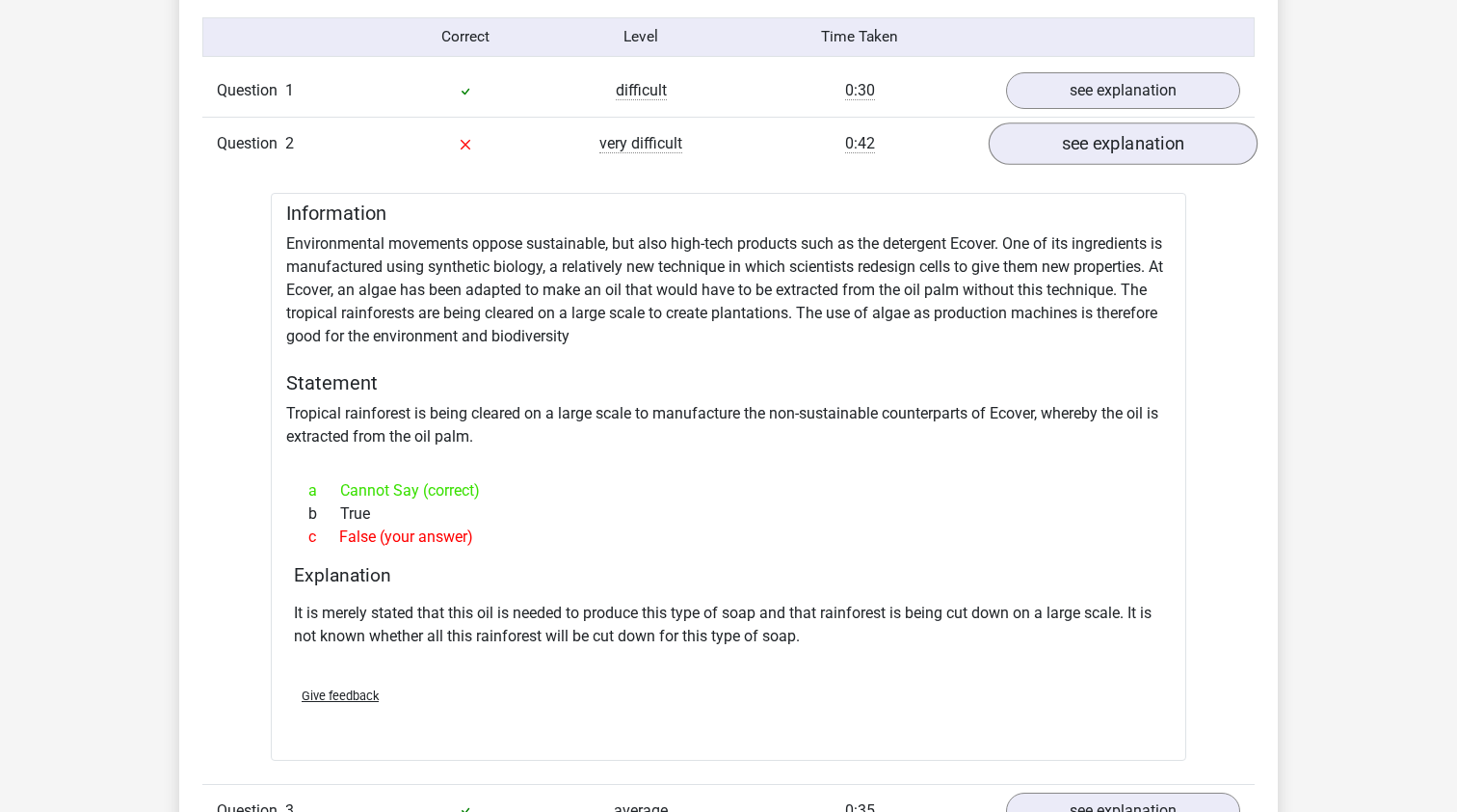
click at [1154, 154] on link "see explanation" at bounding box center [1123, 143] width 269 height 42
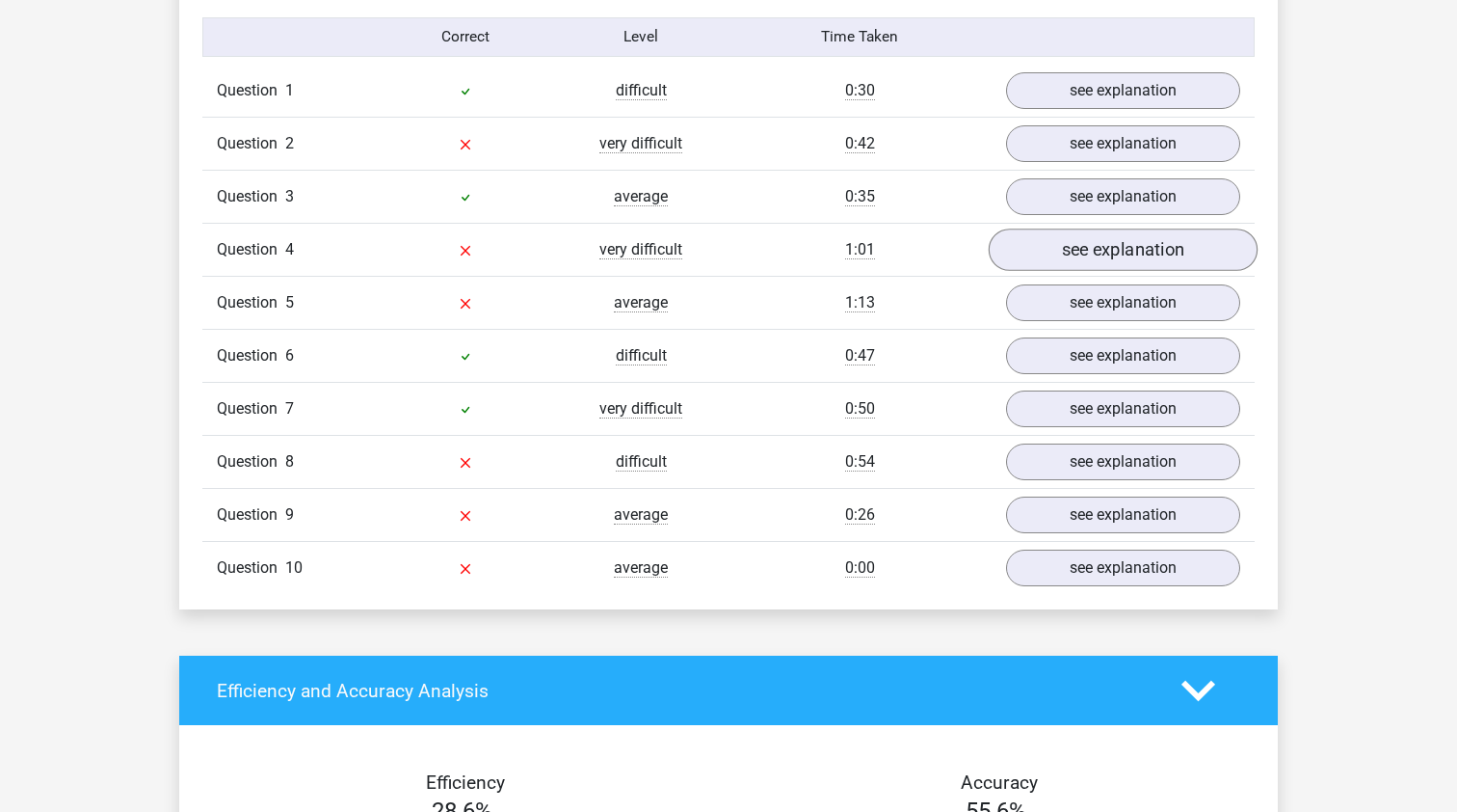
click at [1145, 248] on link "see explanation" at bounding box center [1123, 249] width 269 height 42
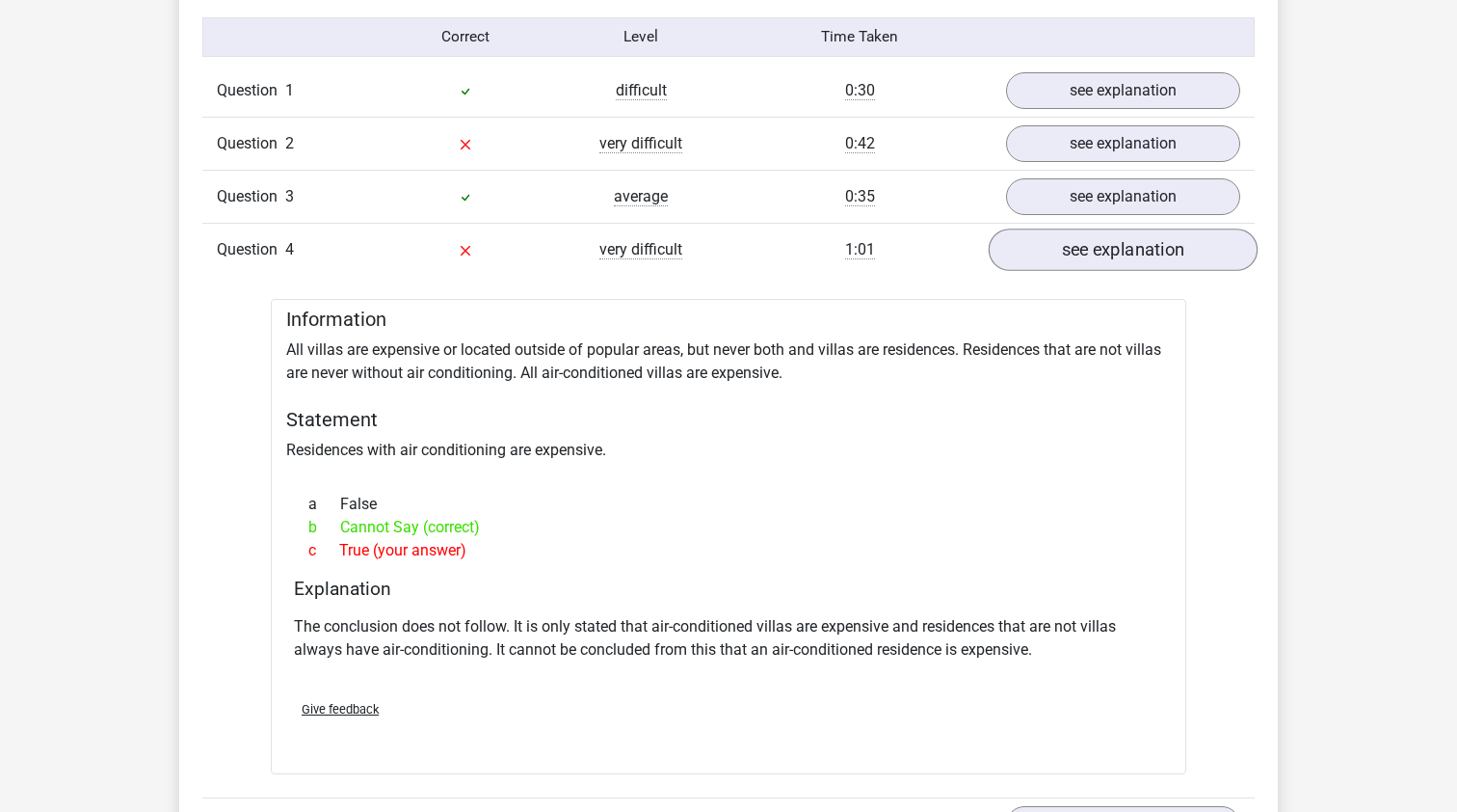
click at [1075, 232] on link "see explanation" at bounding box center [1123, 249] width 269 height 42
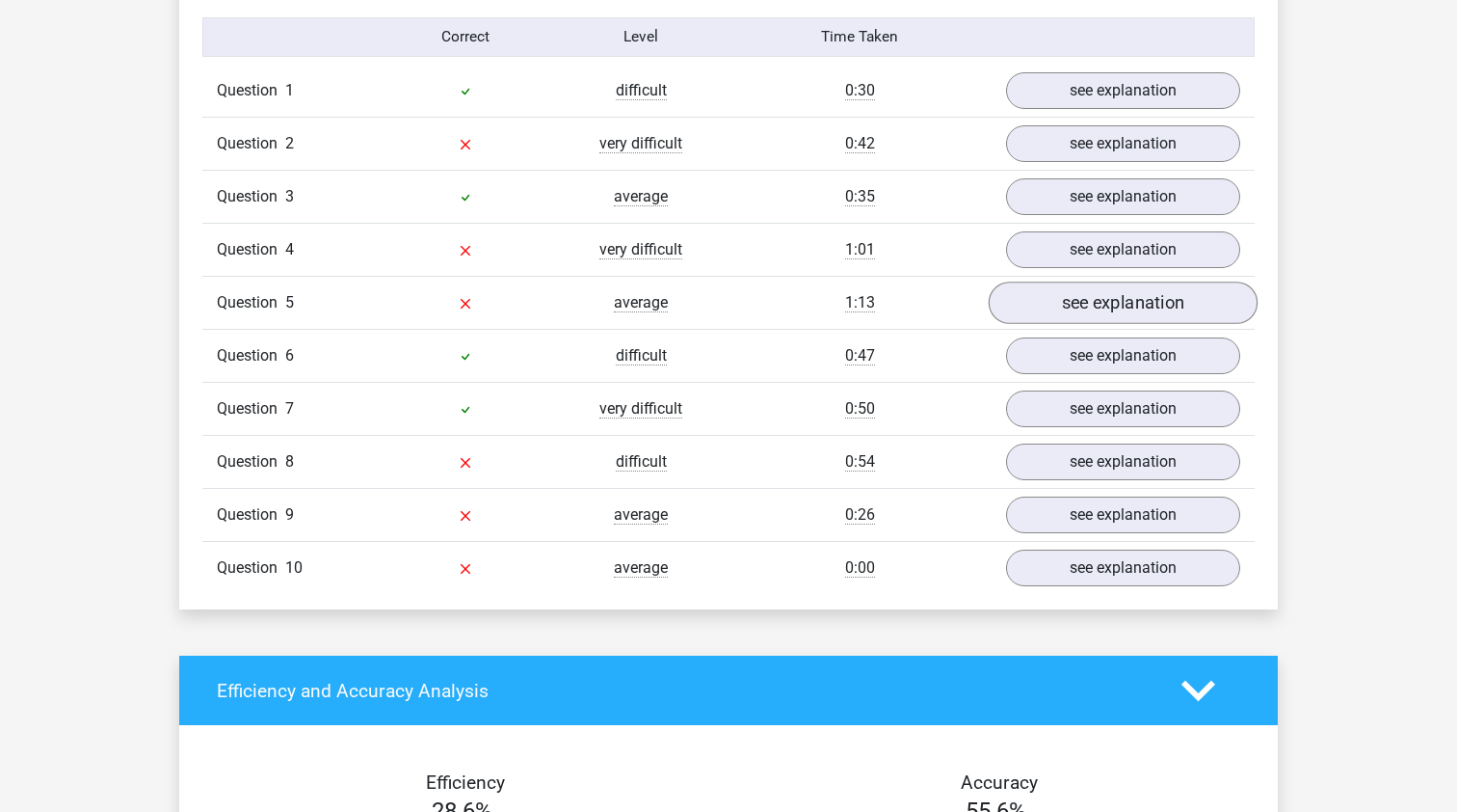
click at [1100, 310] on link "see explanation" at bounding box center [1123, 302] width 269 height 42
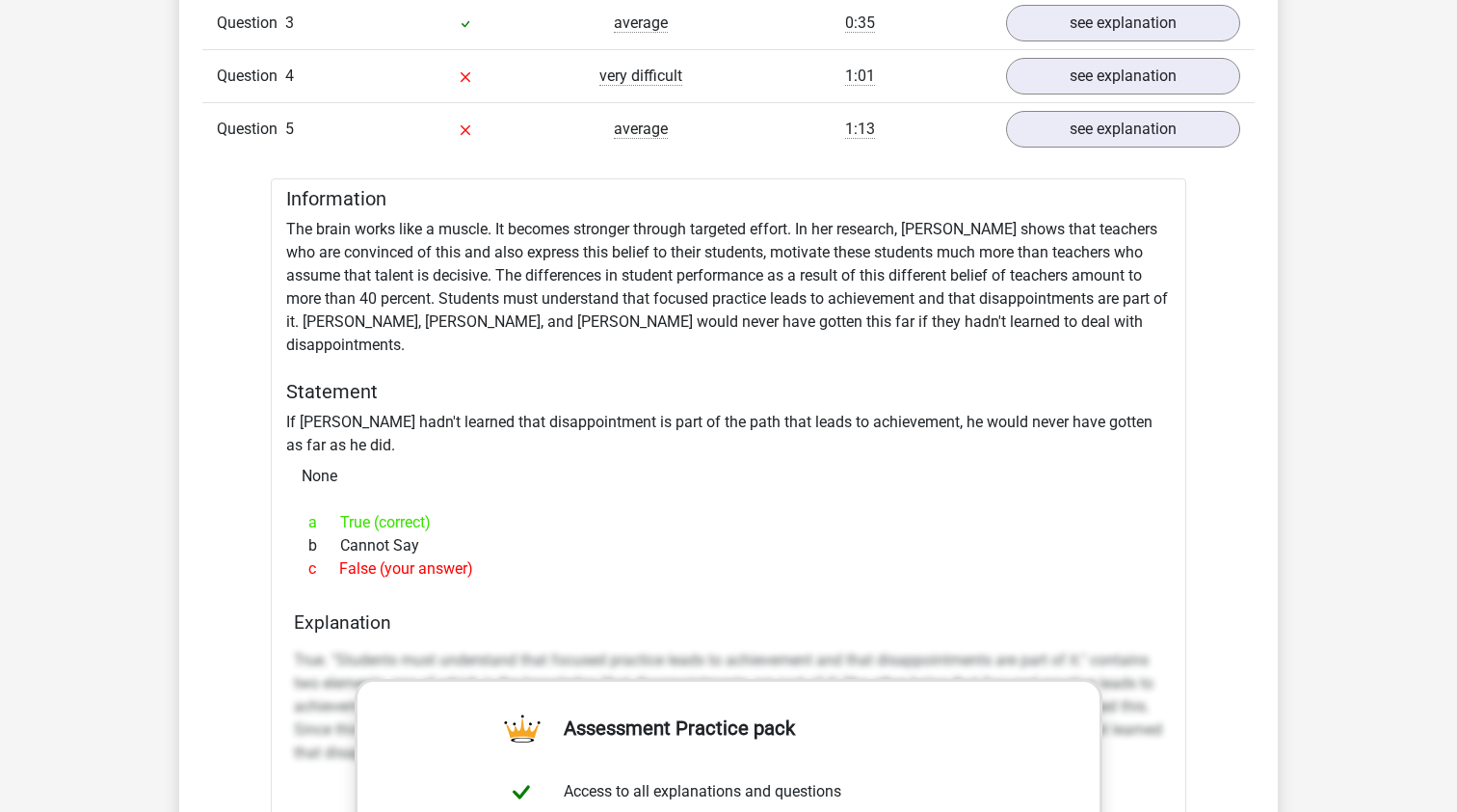
scroll to position [1726, 0]
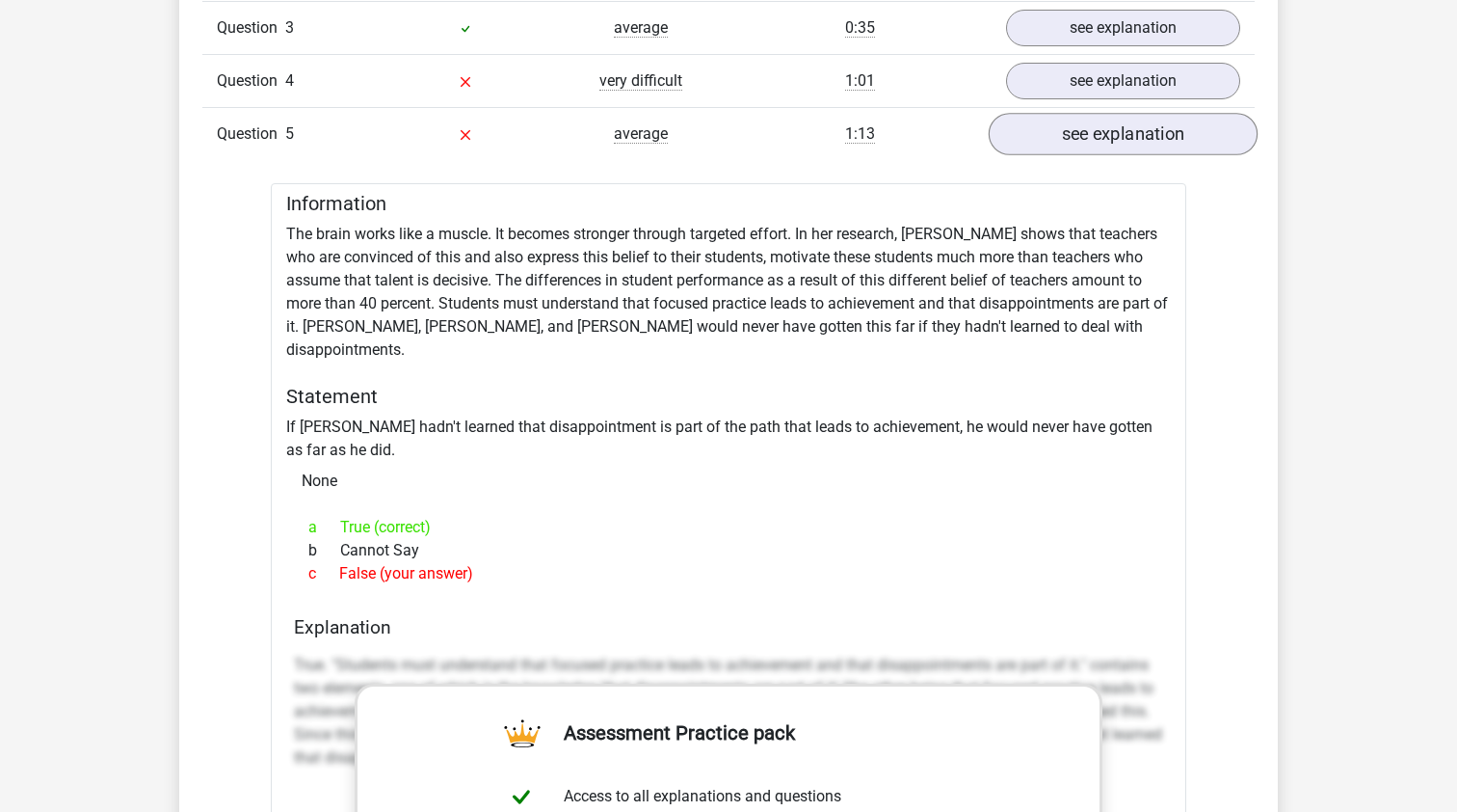
click at [1115, 138] on link "see explanation" at bounding box center [1123, 134] width 269 height 42
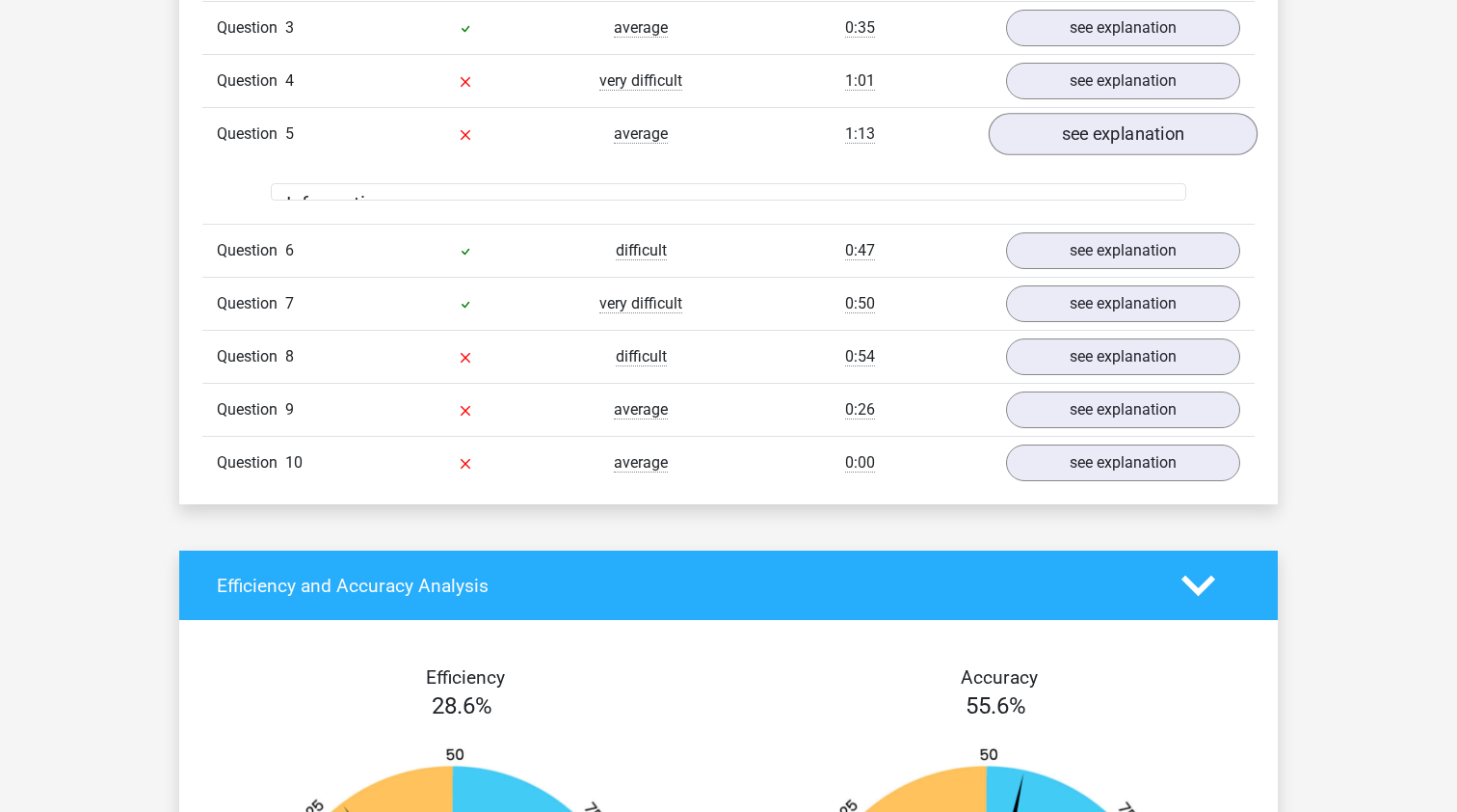
click at [1115, 138] on link "see explanation" at bounding box center [1123, 134] width 269 height 42
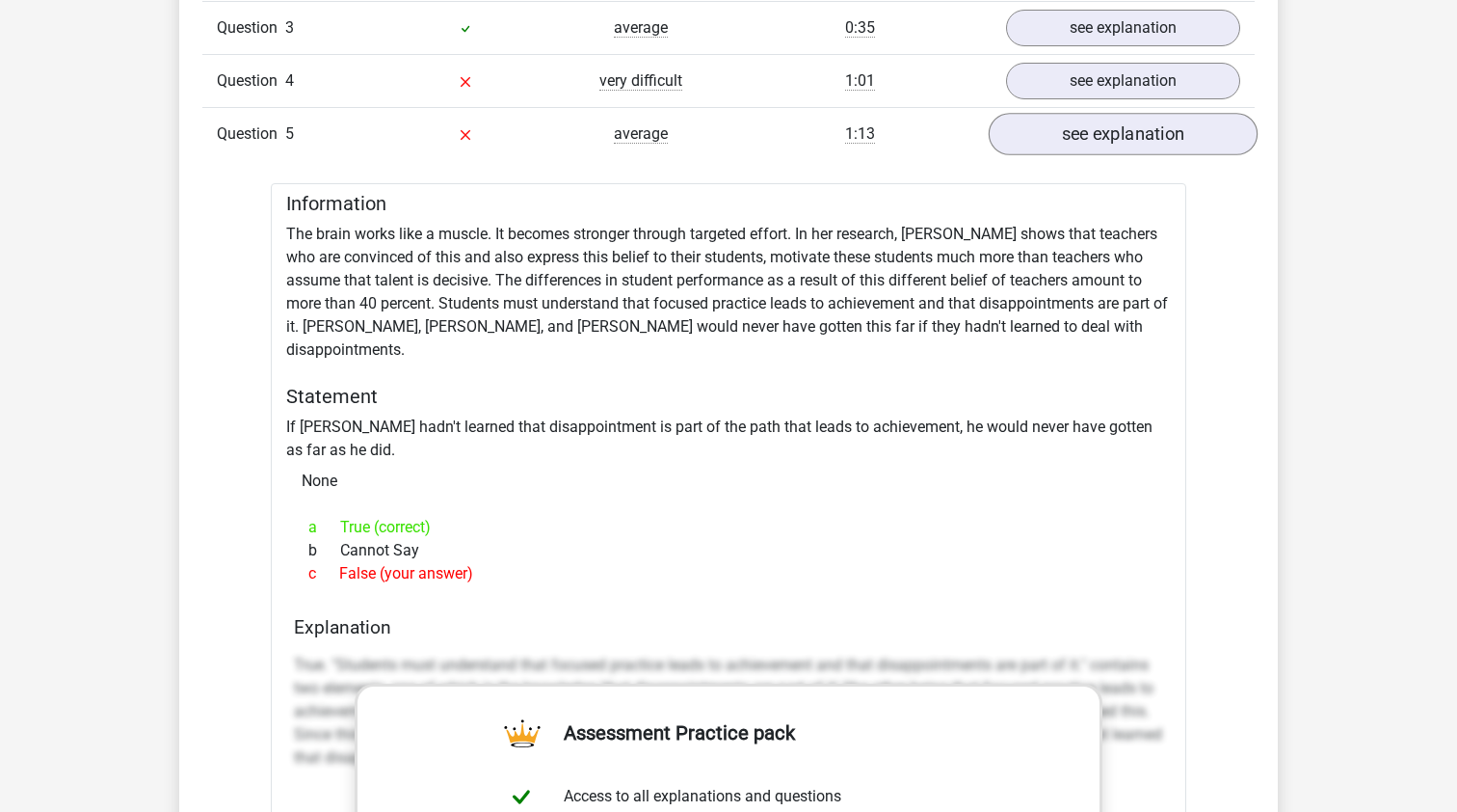
click at [1115, 138] on link "see explanation" at bounding box center [1123, 134] width 269 height 42
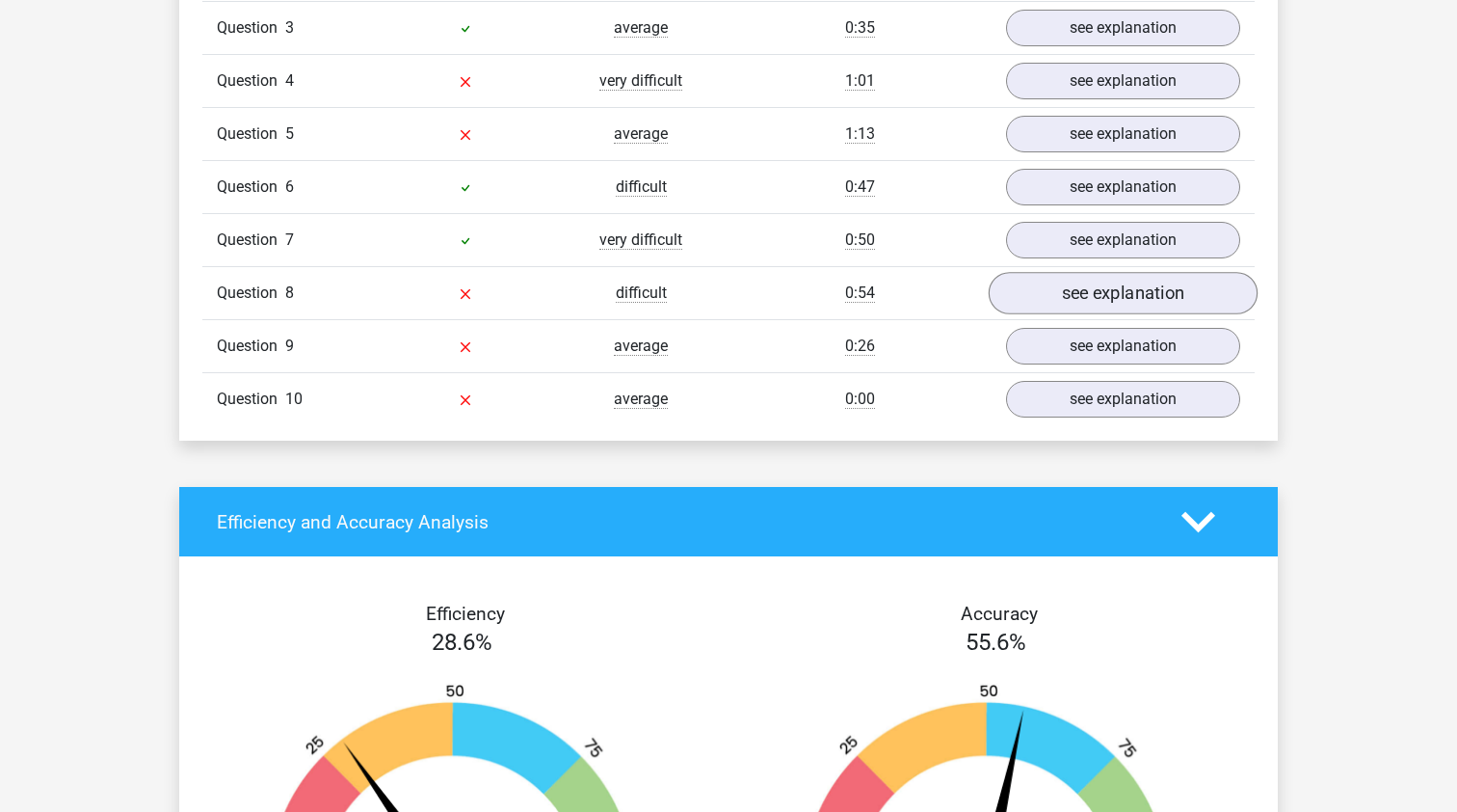
click at [1128, 308] on link "see explanation" at bounding box center [1123, 293] width 269 height 42
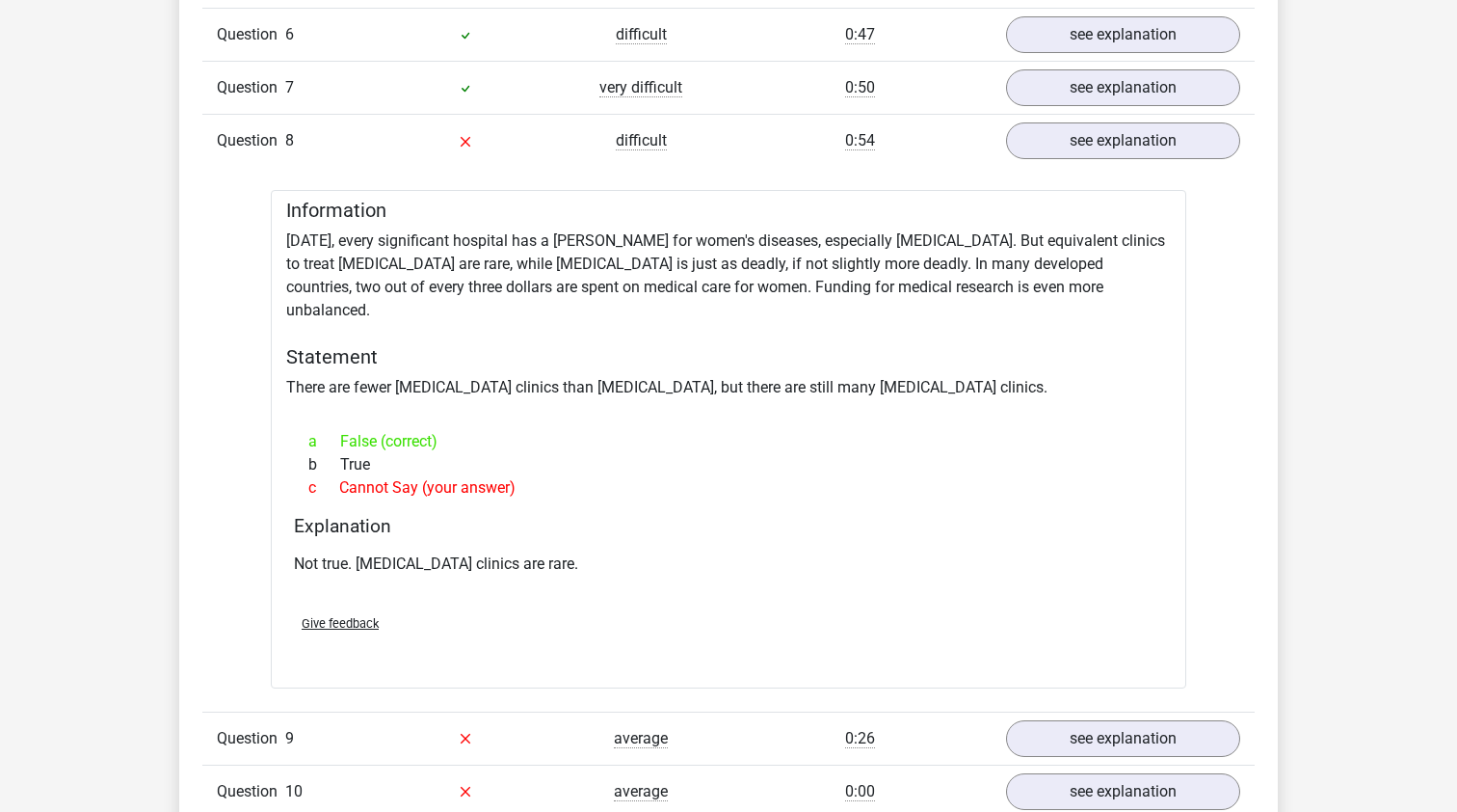
scroll to position [1863, 0]
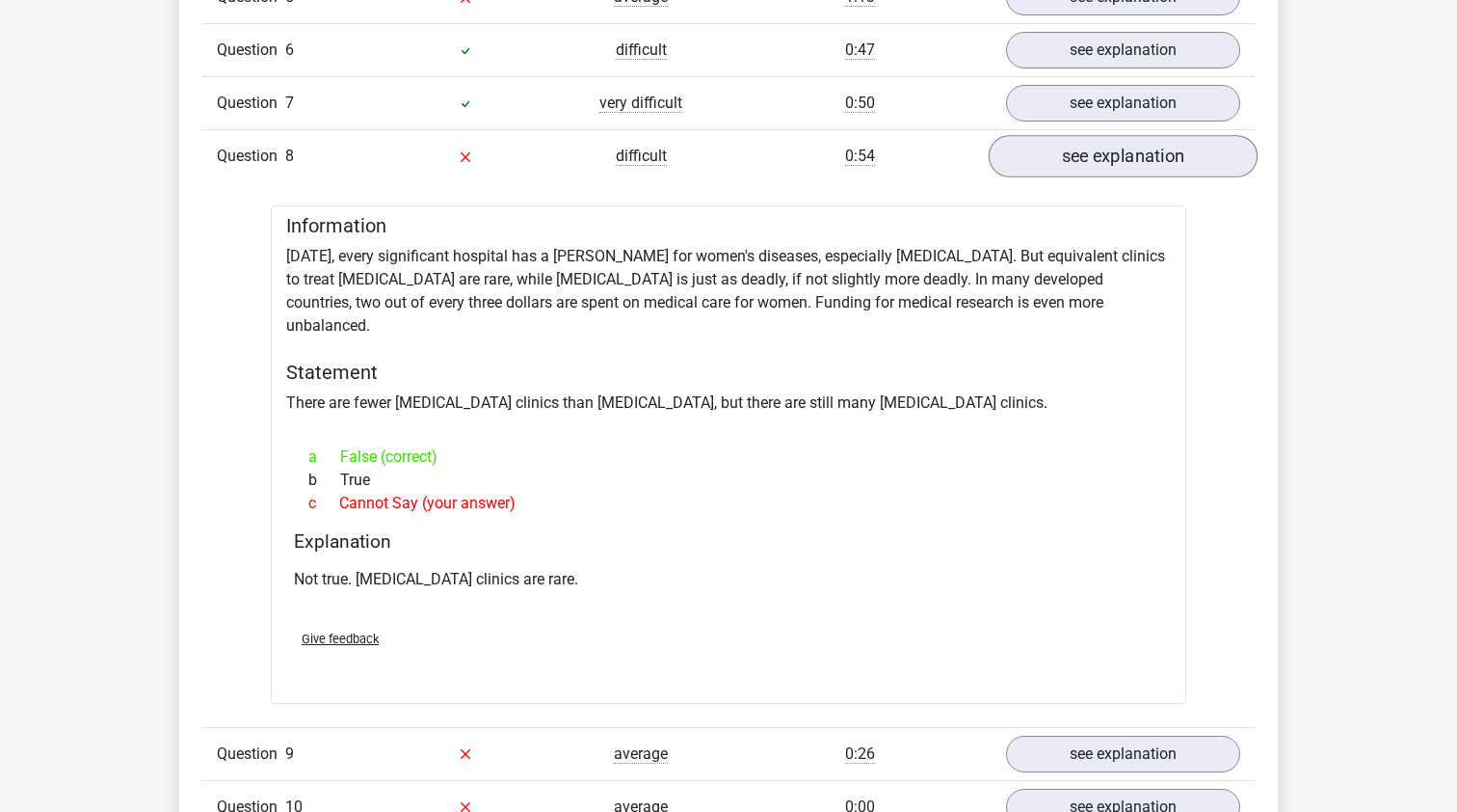
click at [1194, 150] on link "see explanation" at bounding box center [1123, 156] width 269 height 42
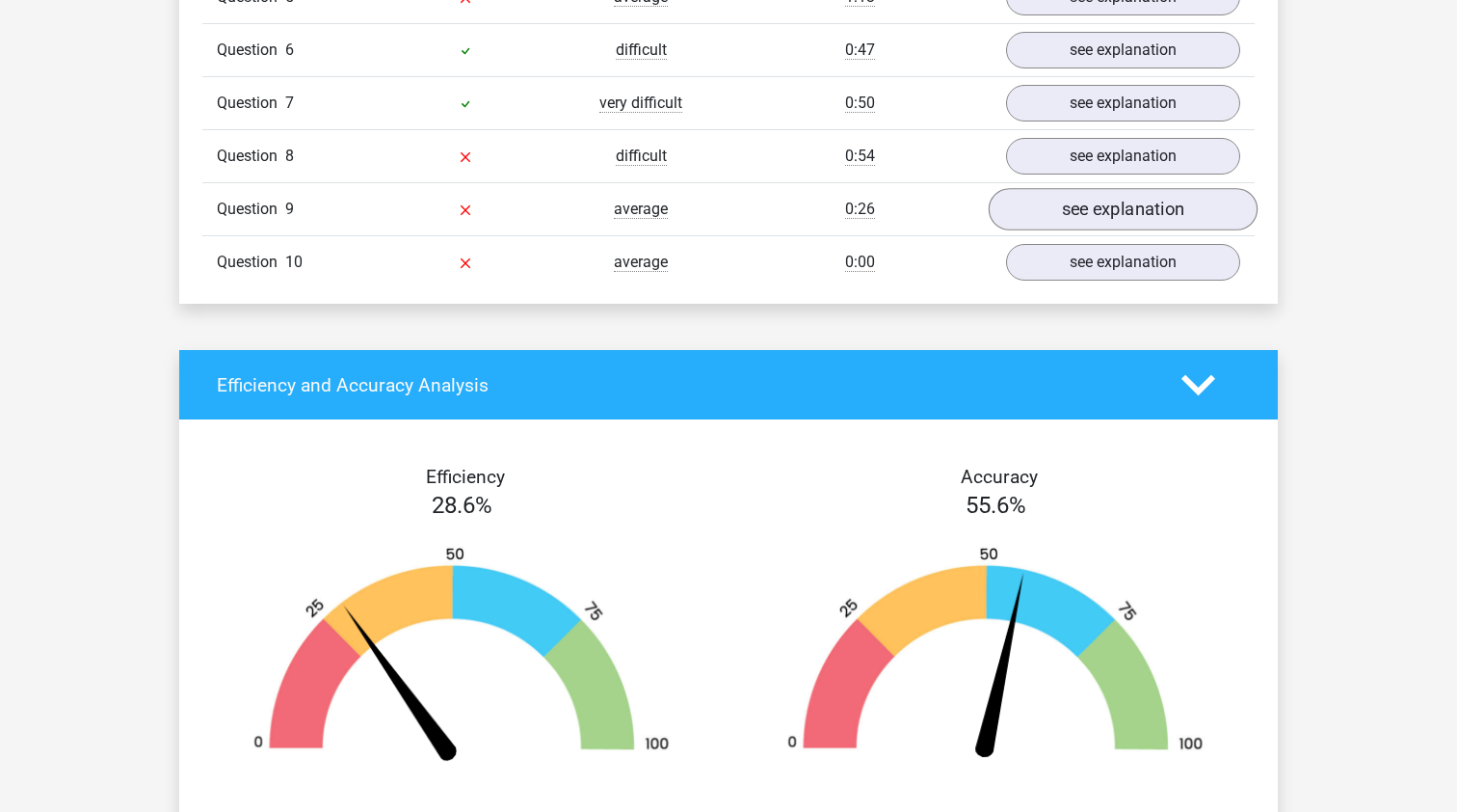
click at [1190, 218] on link "see explanation" at bounding box center [1123, 209] width 269 height 42
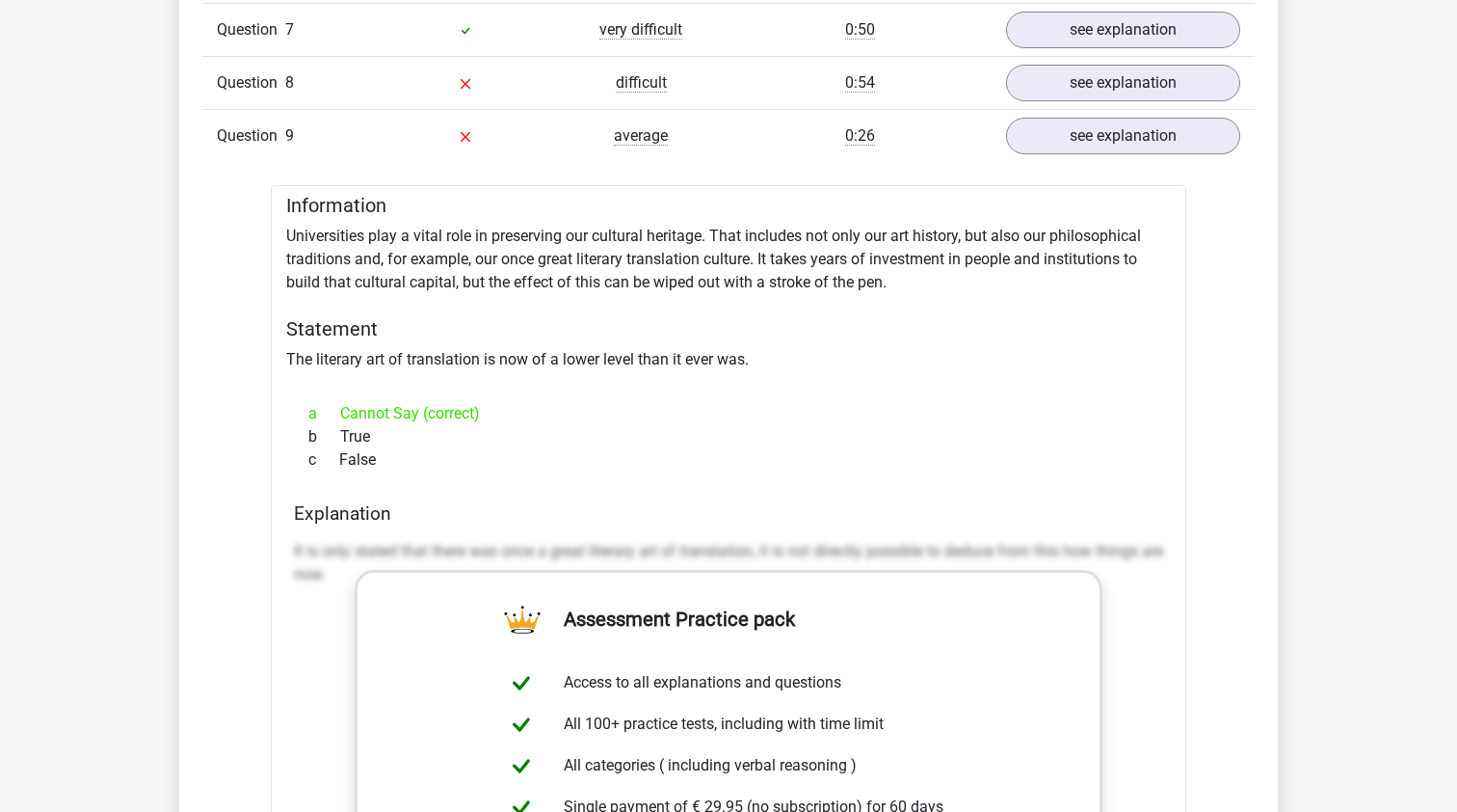
scroll to position [1937, 0]
click at [1200, 137] on link "see explanation" at bounding box center [1123, 136] width 269 height 42
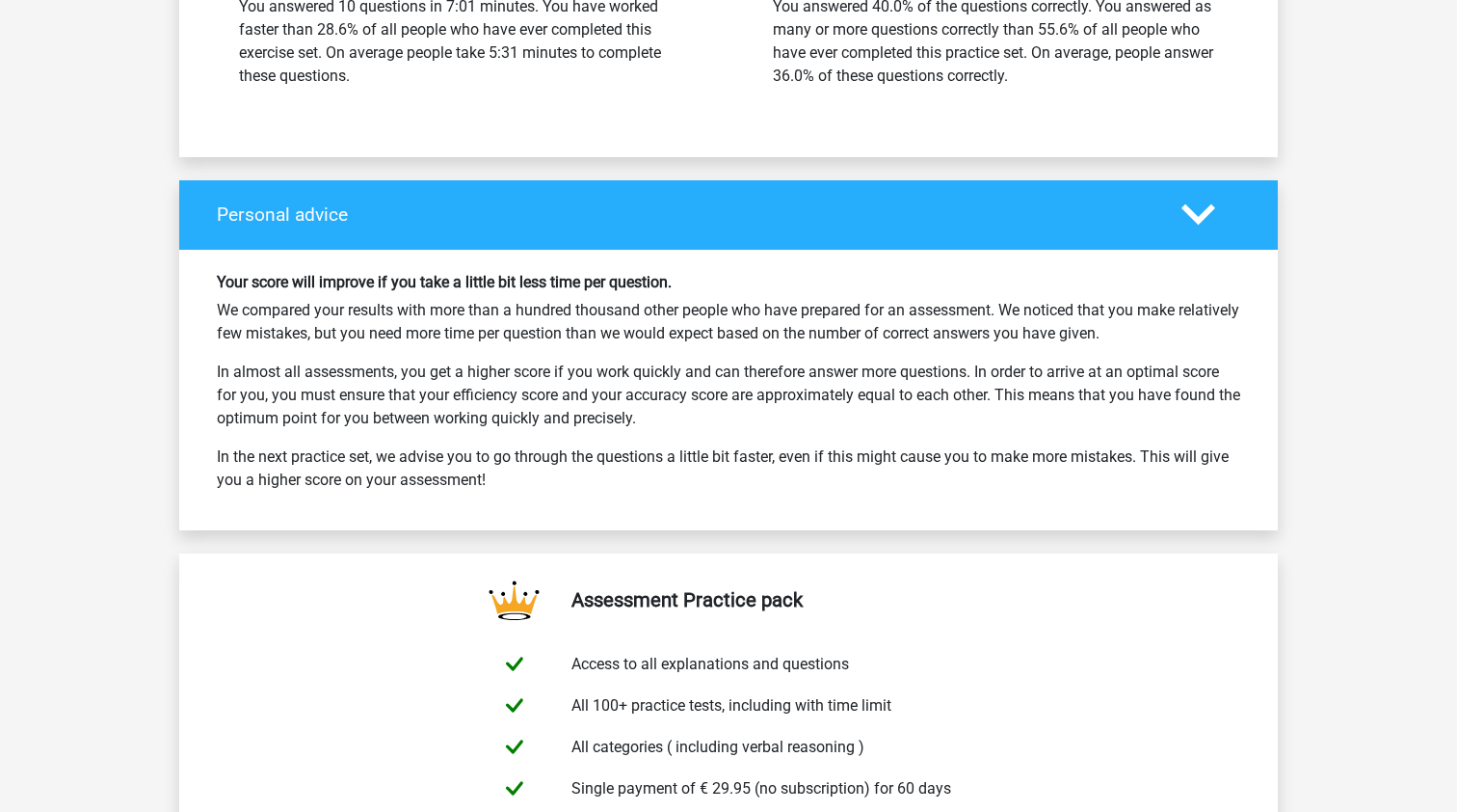
scroll to position [2721, 0]
